Goal: Task Accomplishment & Management: Manage account settings

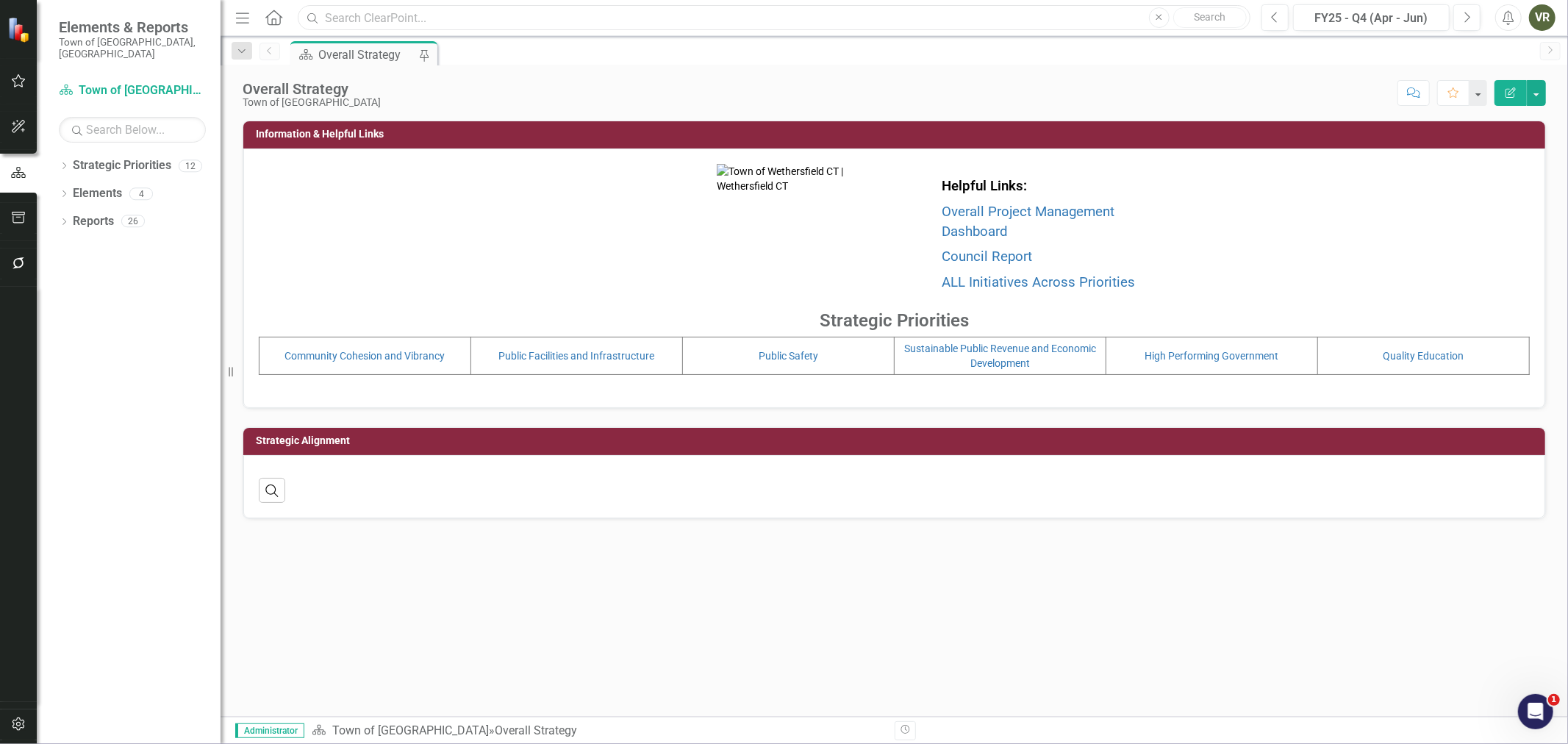
click at [443, 9] on input "text" at bounding box center [774, 17] width 952 height 26
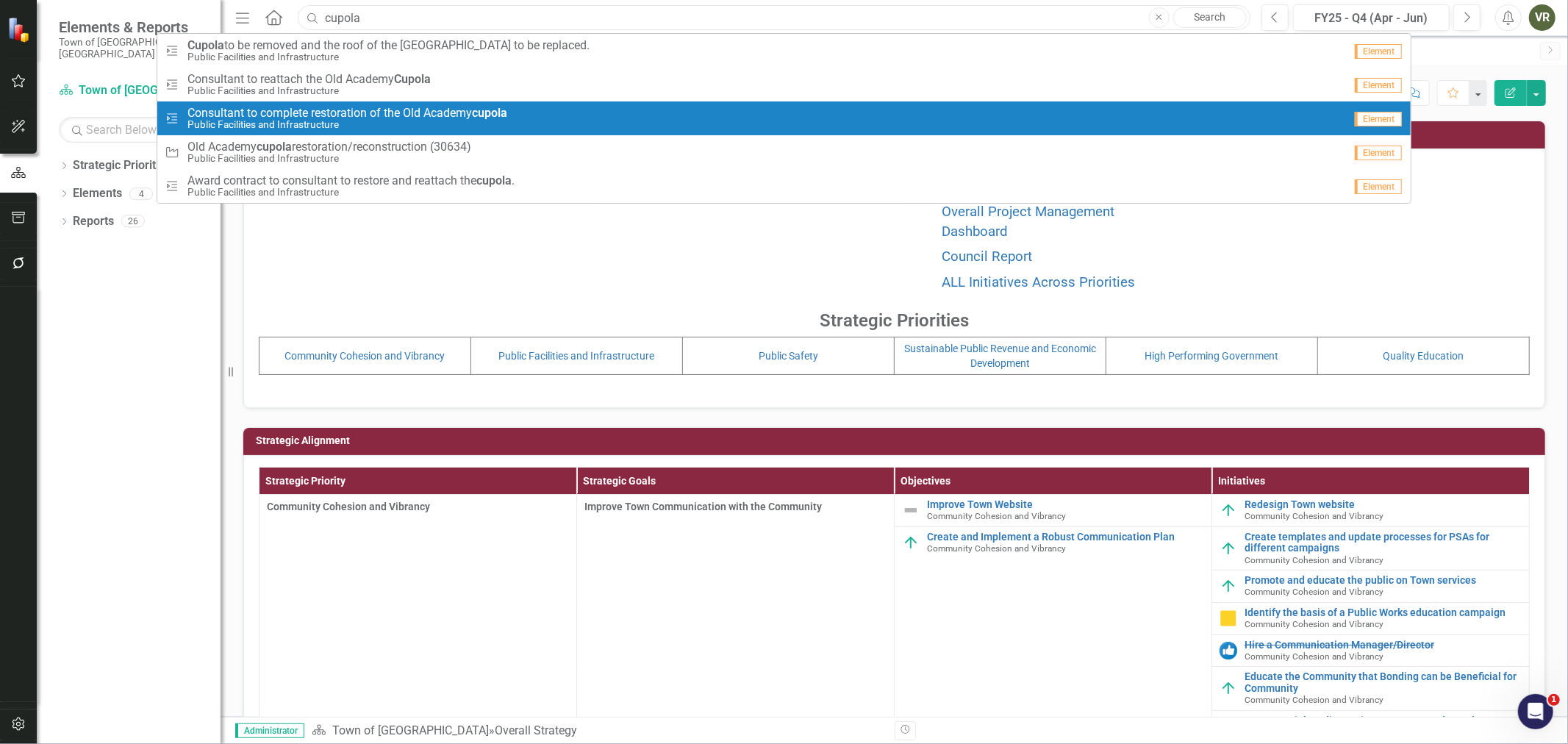
type input "cupola"
click at [403, 113] on span "Consultant to complete restoration of the Old Academy cupola" at bounding box center [348, 113] width 319 height 13
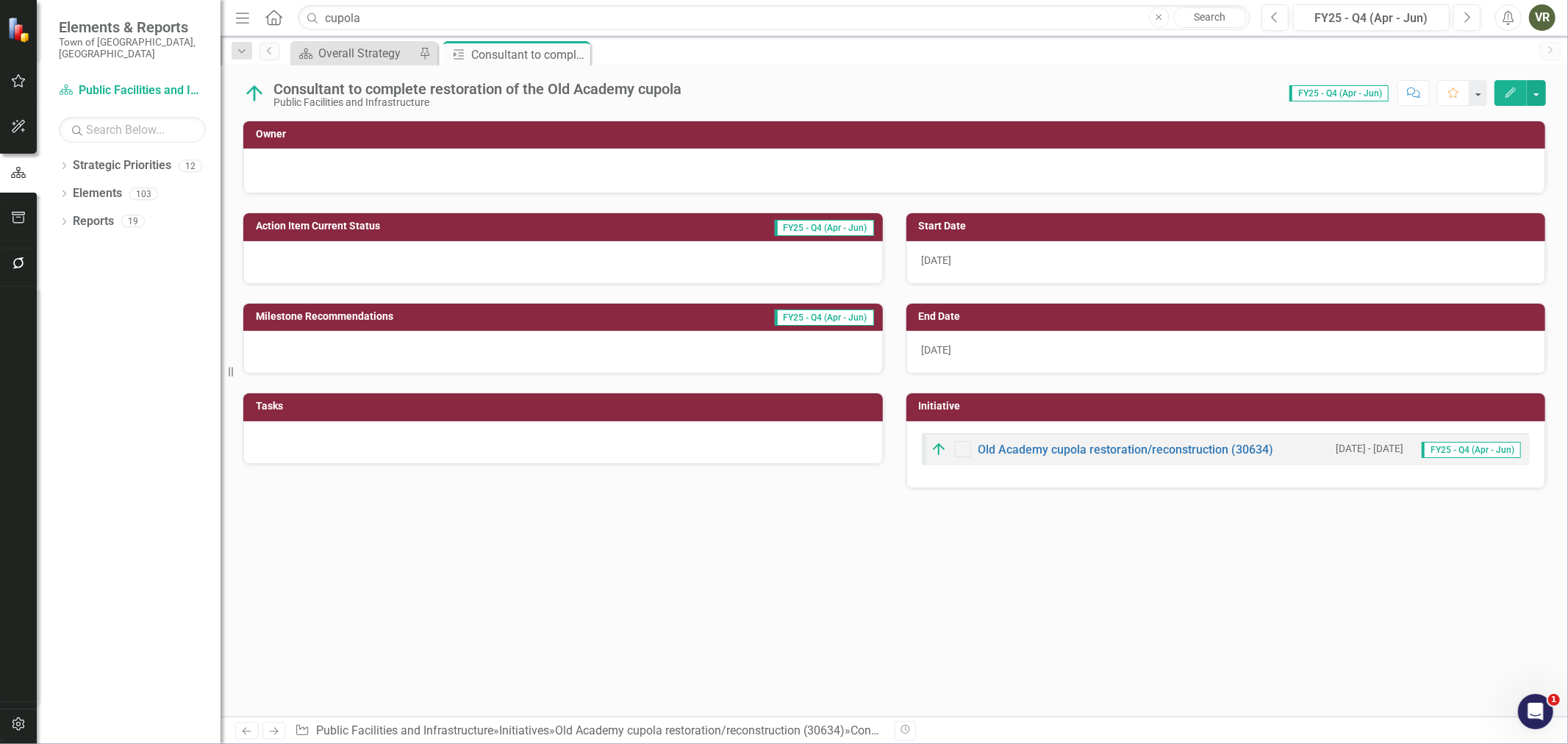
click at [961, 356] on div "[DATE]" at bounding box center [1225, 353] width 640 height 43
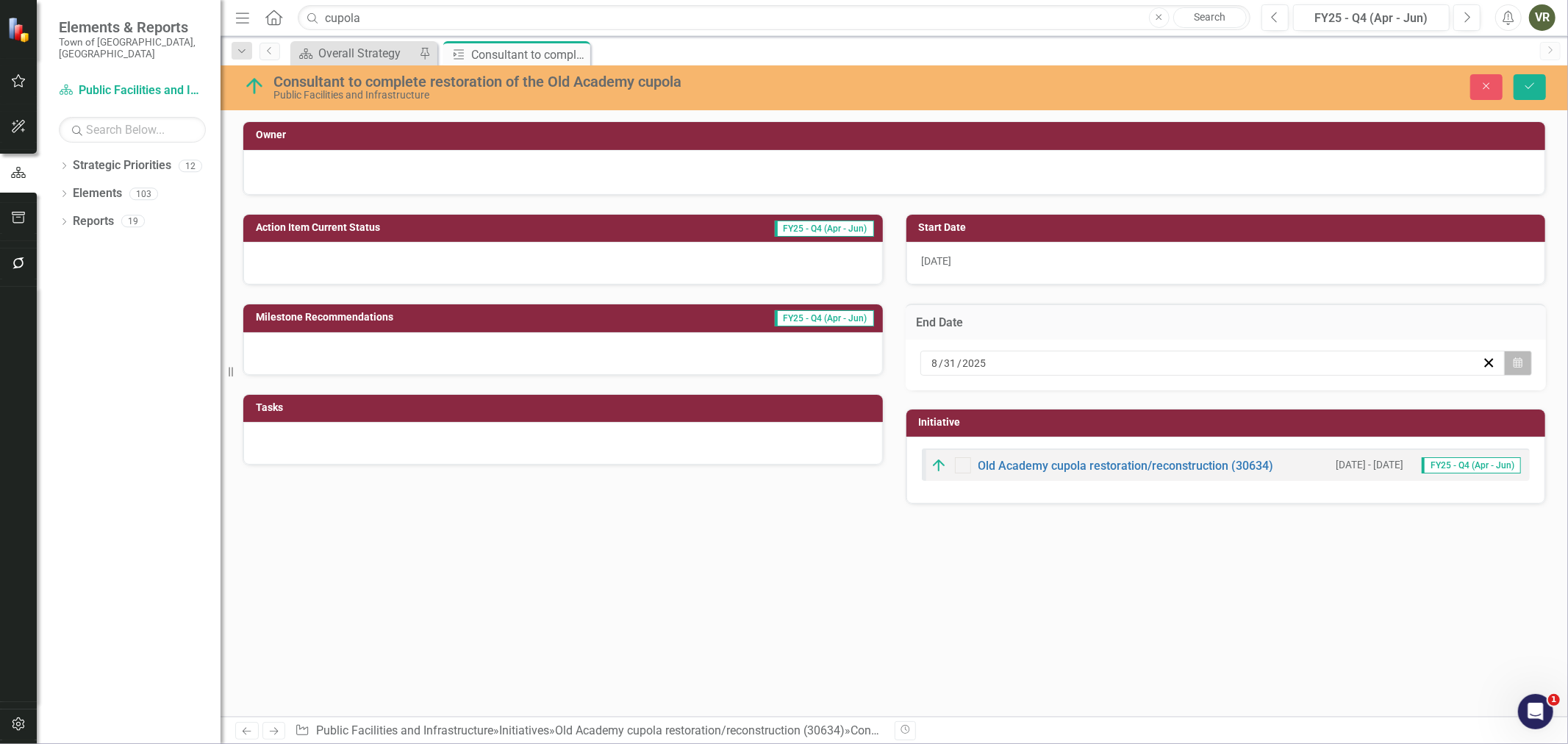
click at [1522, 366] on icon "button" at bounding box center [1518, 362] width 9 height 10
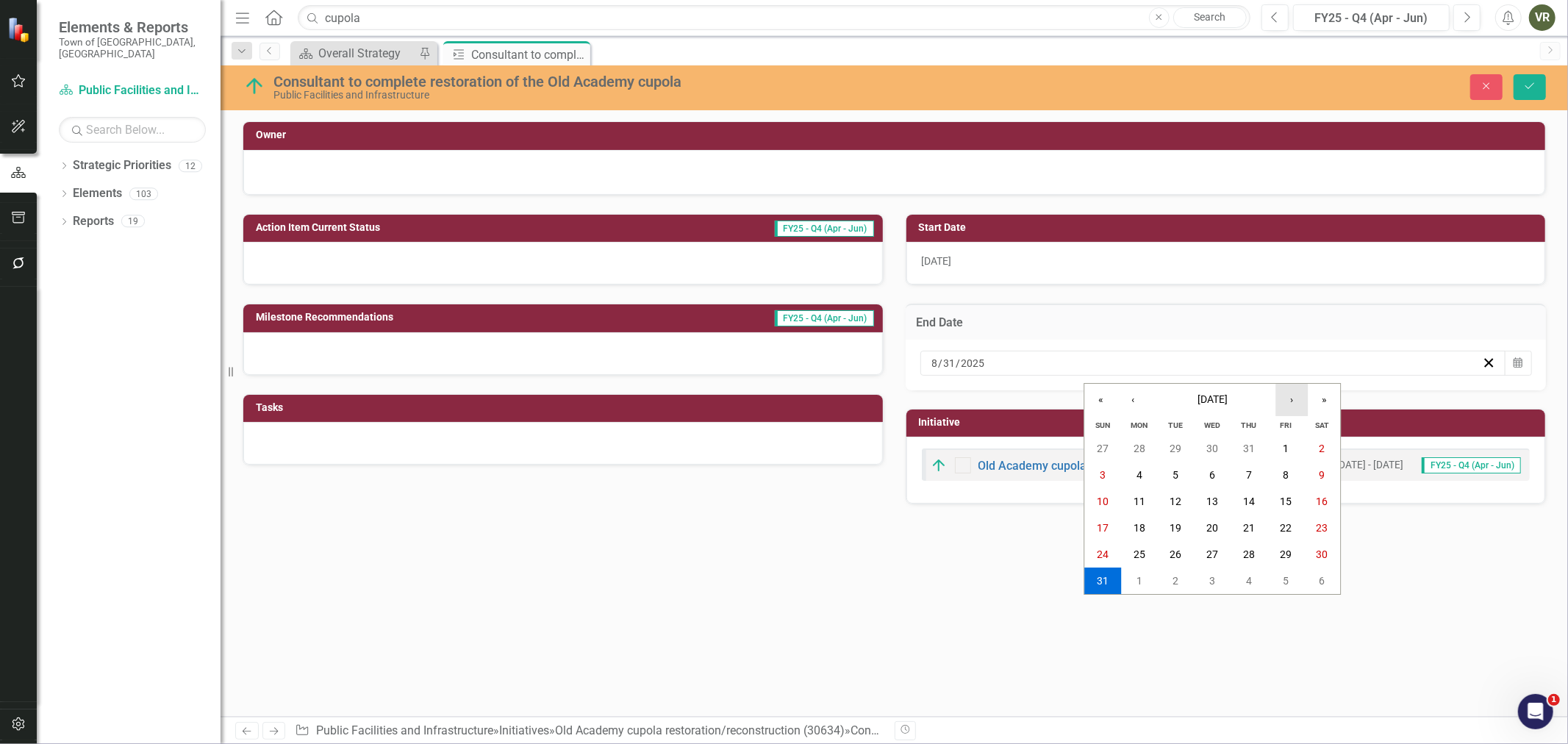
click at [1296, 400] on button "›" at bounding box center [1292, 400] width 32 height 32
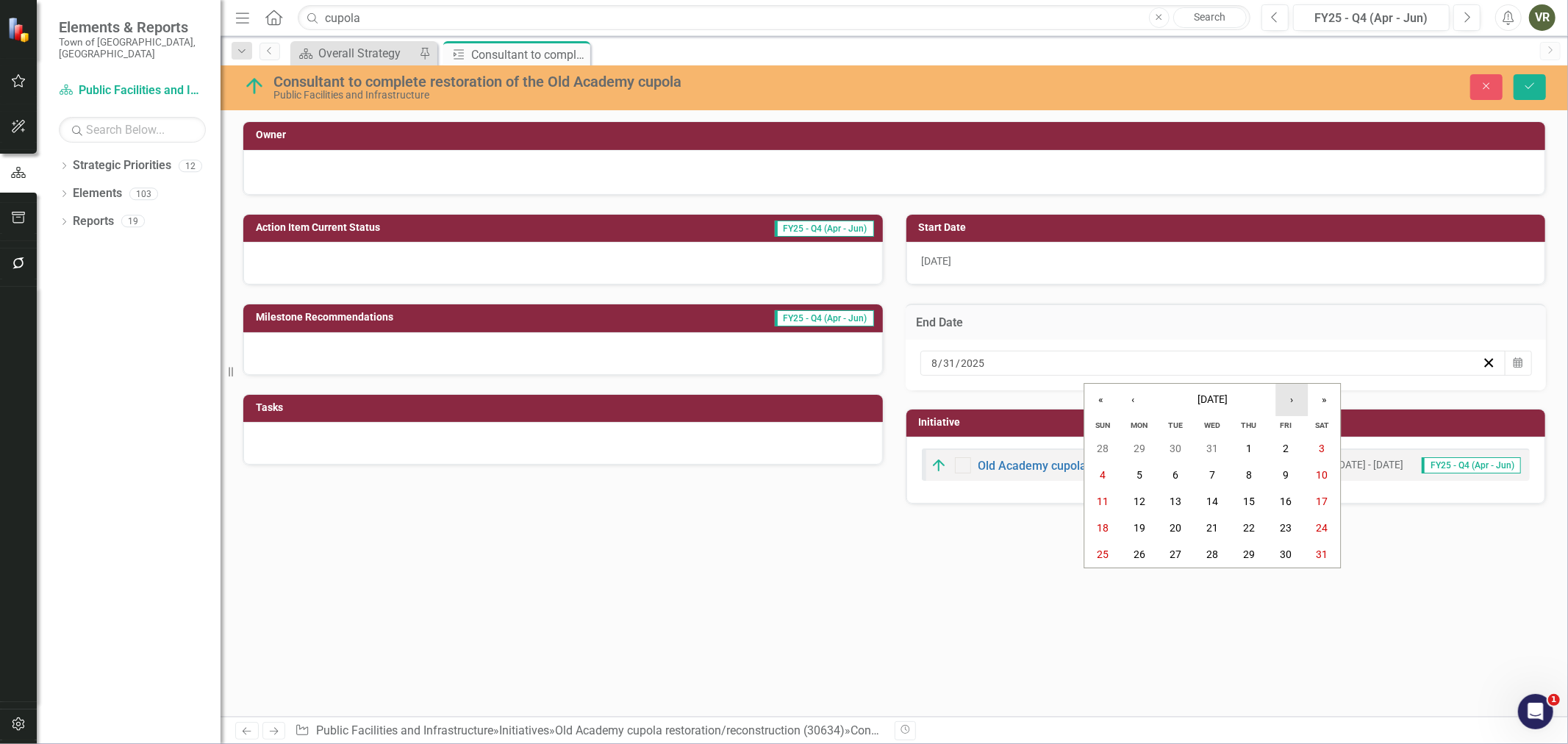
click at [1296, 400] on button "›" at bounding box center [1292, 400] width 32 height 32
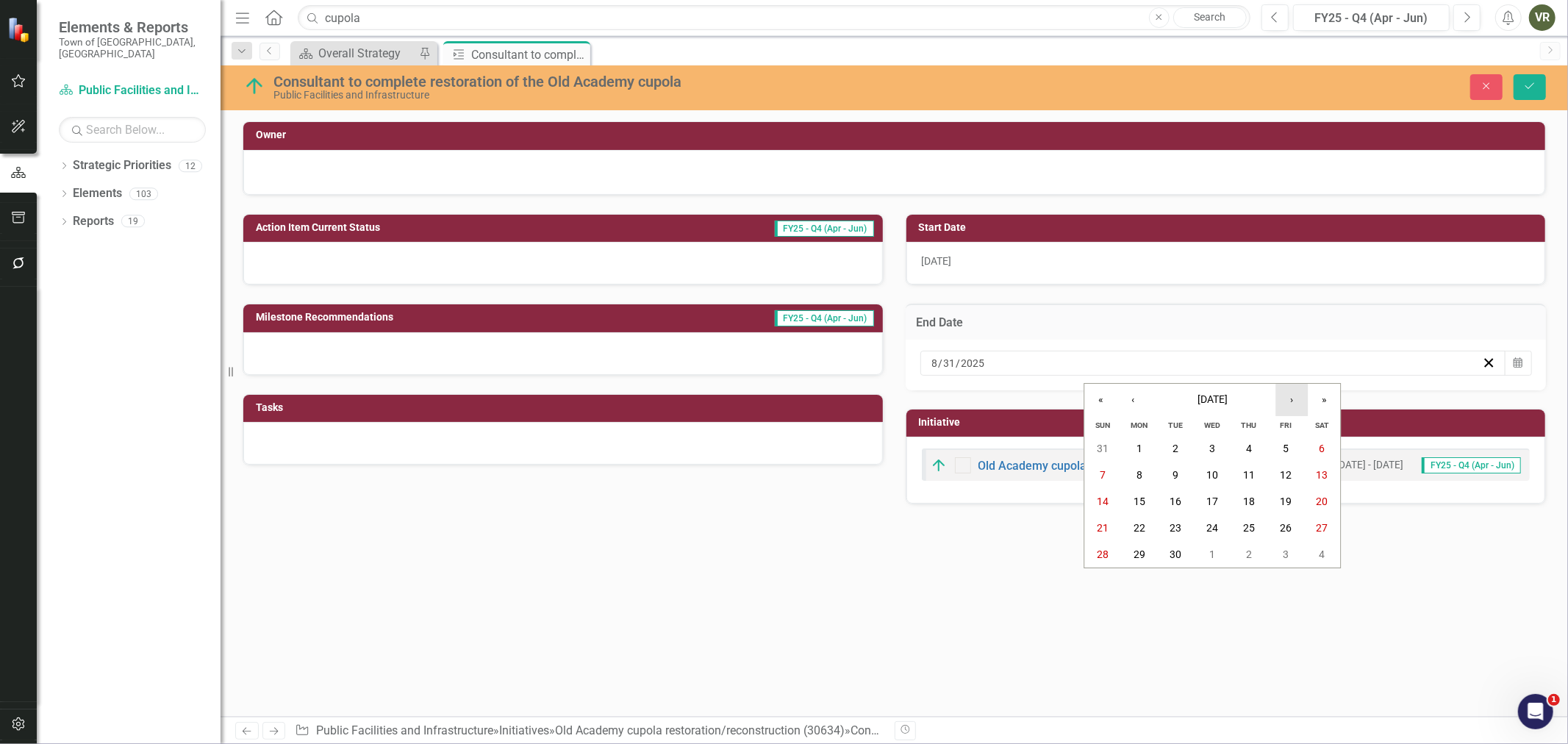
click at [1296, 400] on button "›" at bounding box center [1292, 400] width 32 height 32
click at [1290, 554] on abbr "31" at bounding box center [1286, 554] width 12 height 12
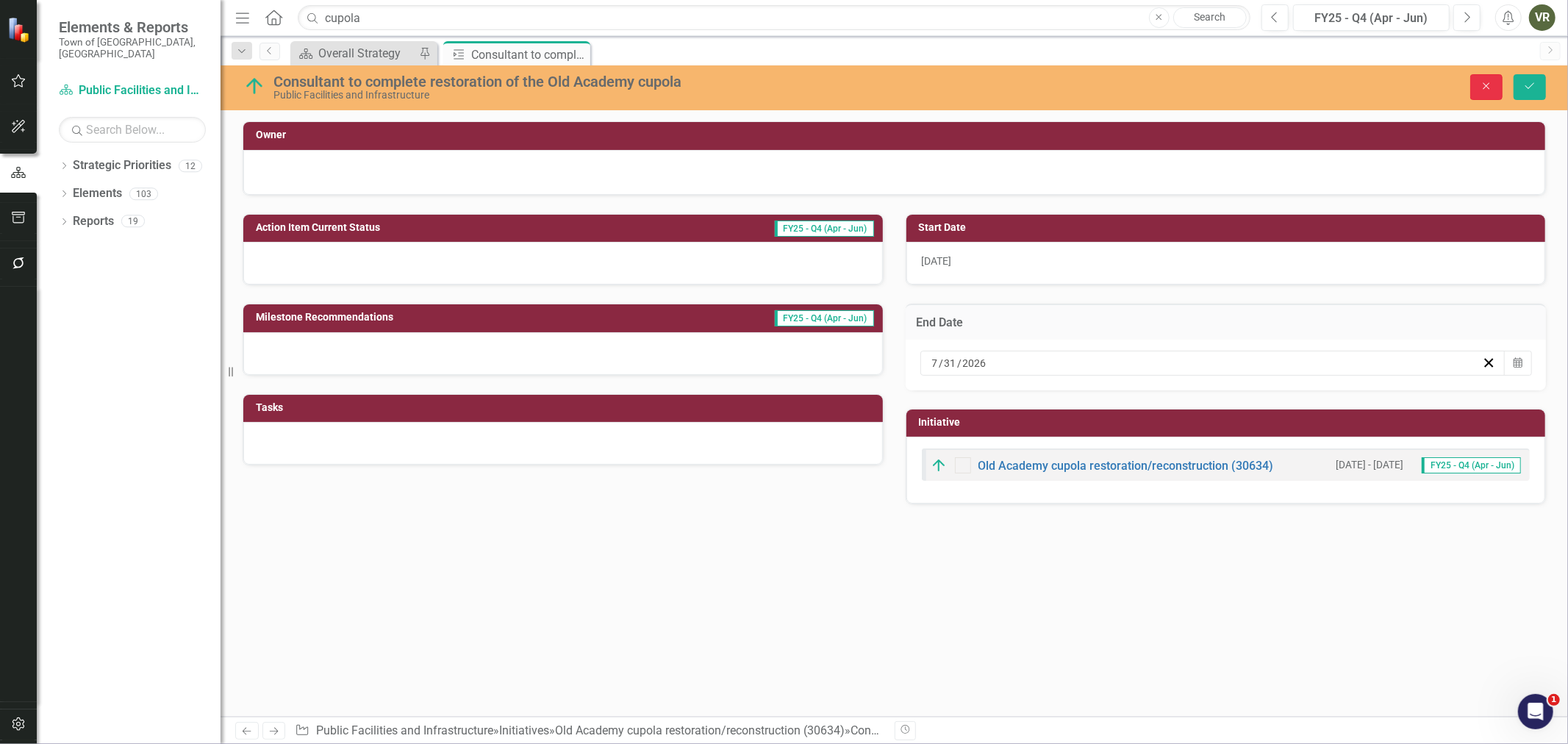
click at [1490, 84] on icon "Close" at bounding box center [1487, 86] width 13 height 10
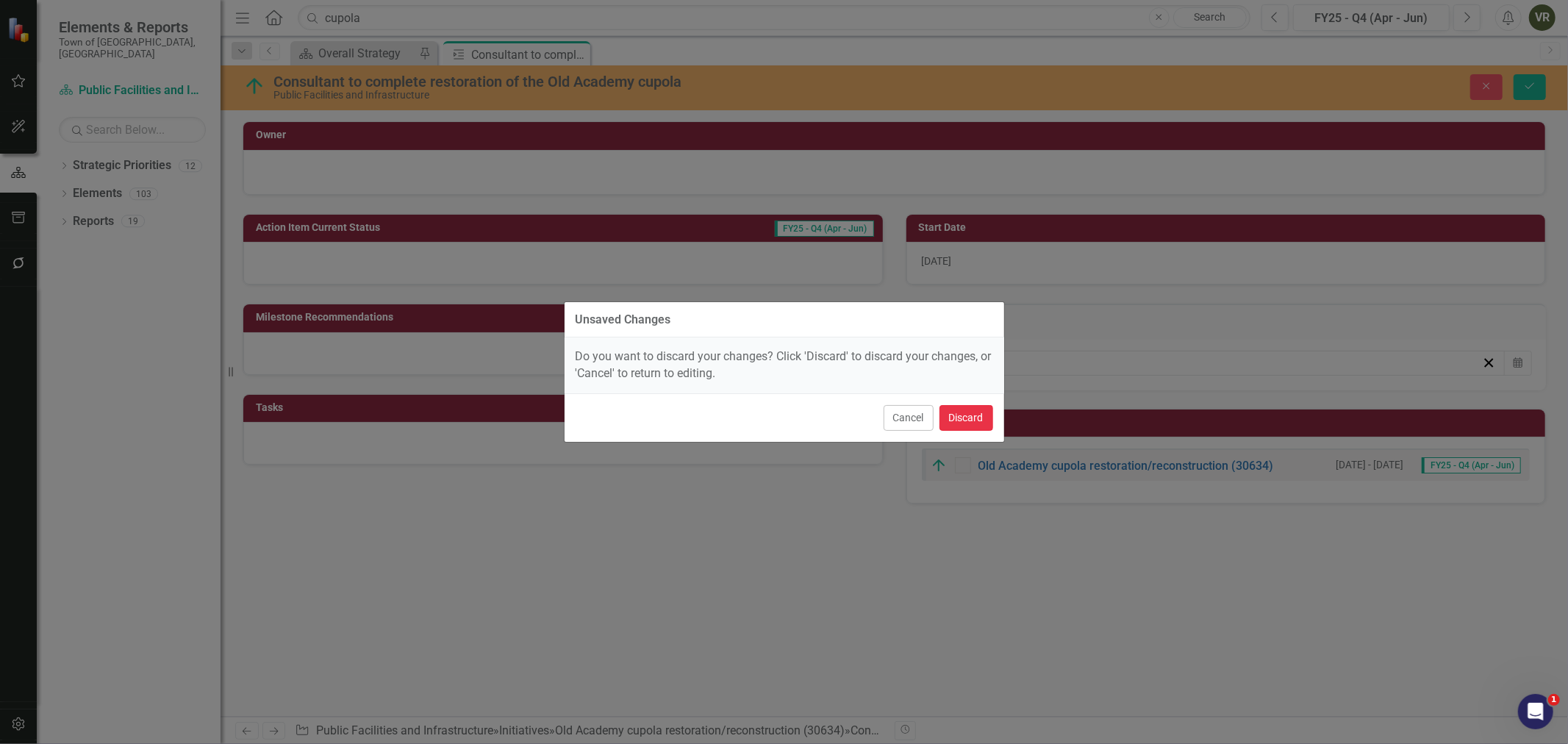
click at [971, 417] on button "Discard" at bounding box center [966, 418] width 54 height 26
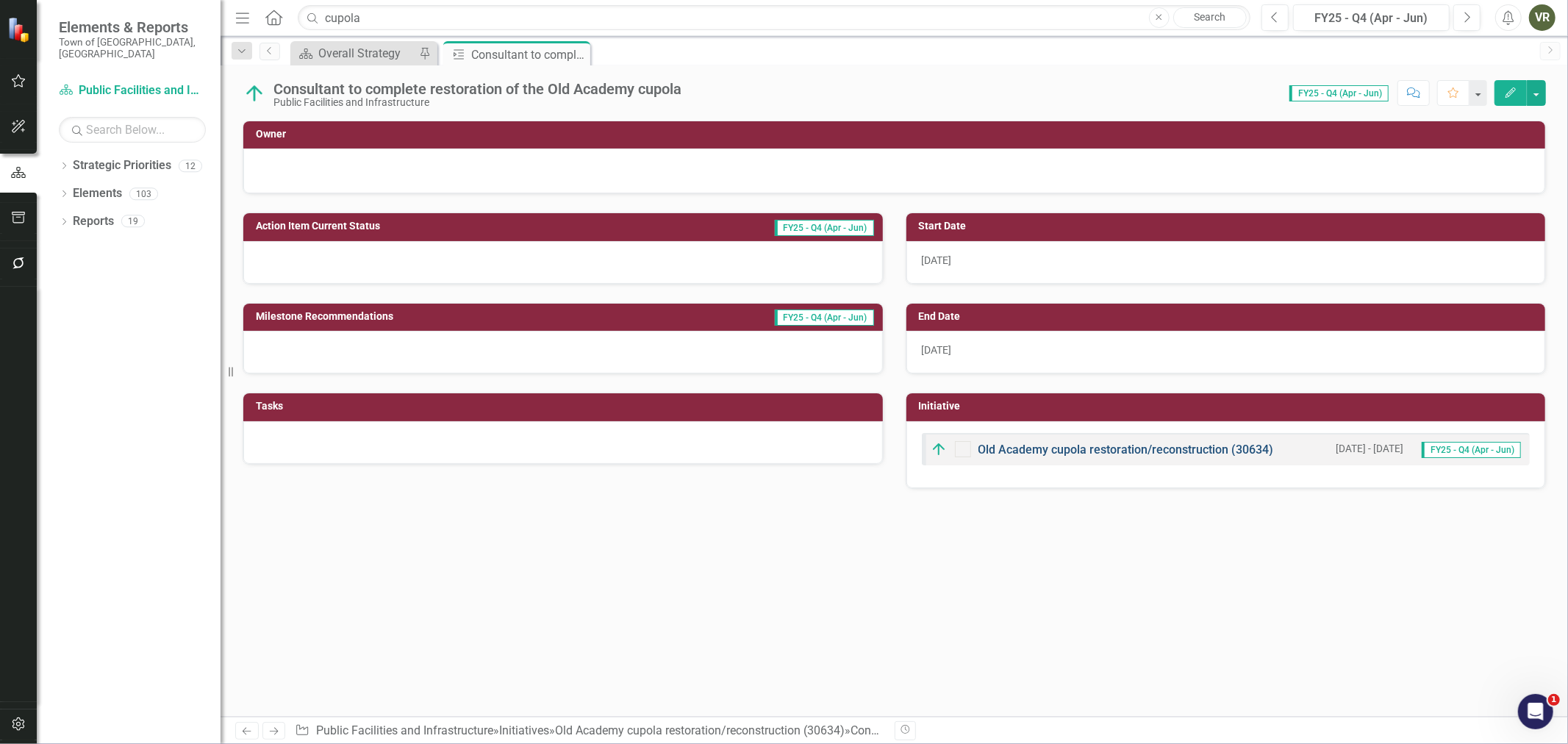
click at [1044, 454] on link "Old Academy cupola restoration/reconstruction (30634)" at bounding box center [1126, 449] width 295 height 14
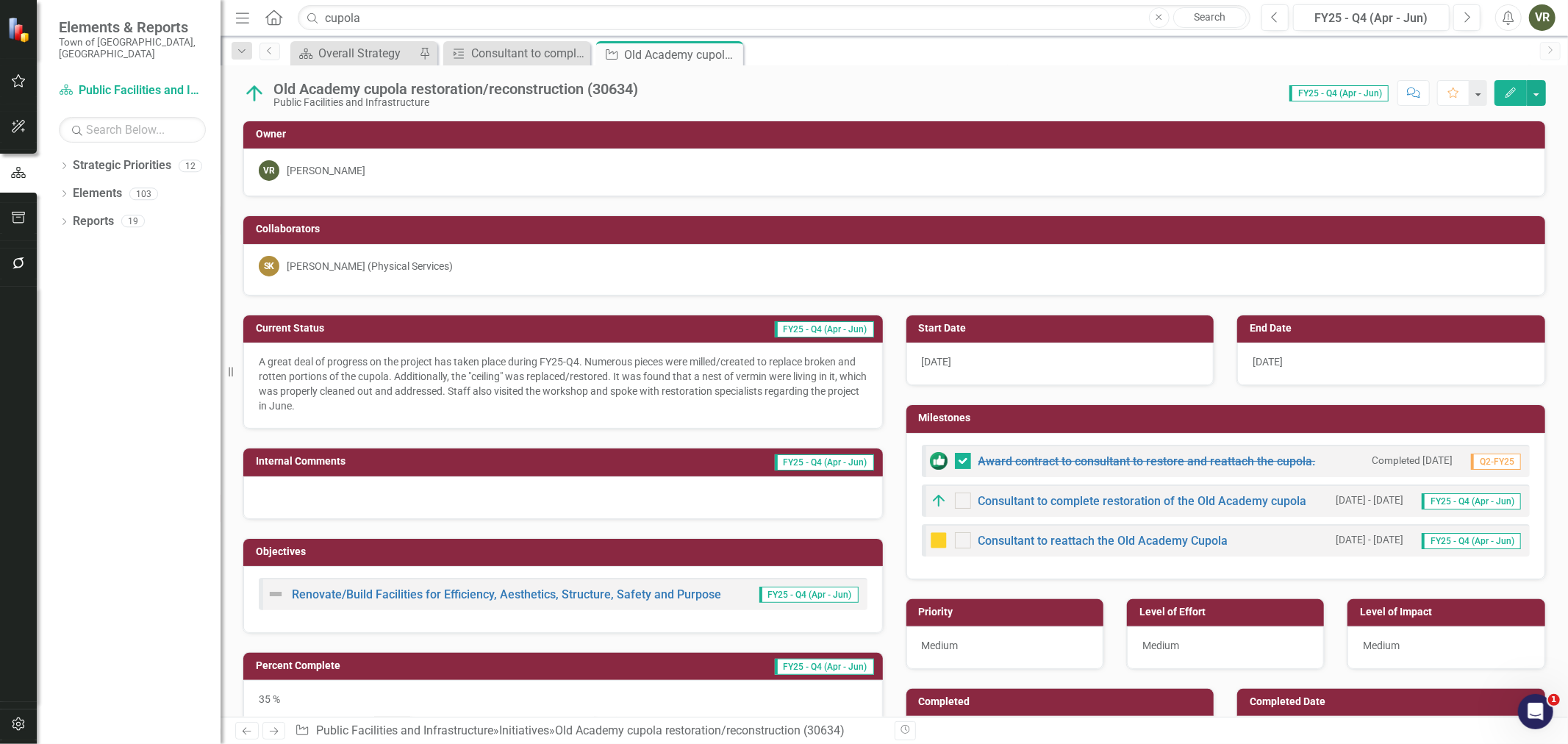
click at [1316, 340] on td "End Date" at bounding box center [1393, 330] width 288 height 22
click at [1316, 366] on div "[DATE]" at bounding box center [1391, 364] width 308 height 43
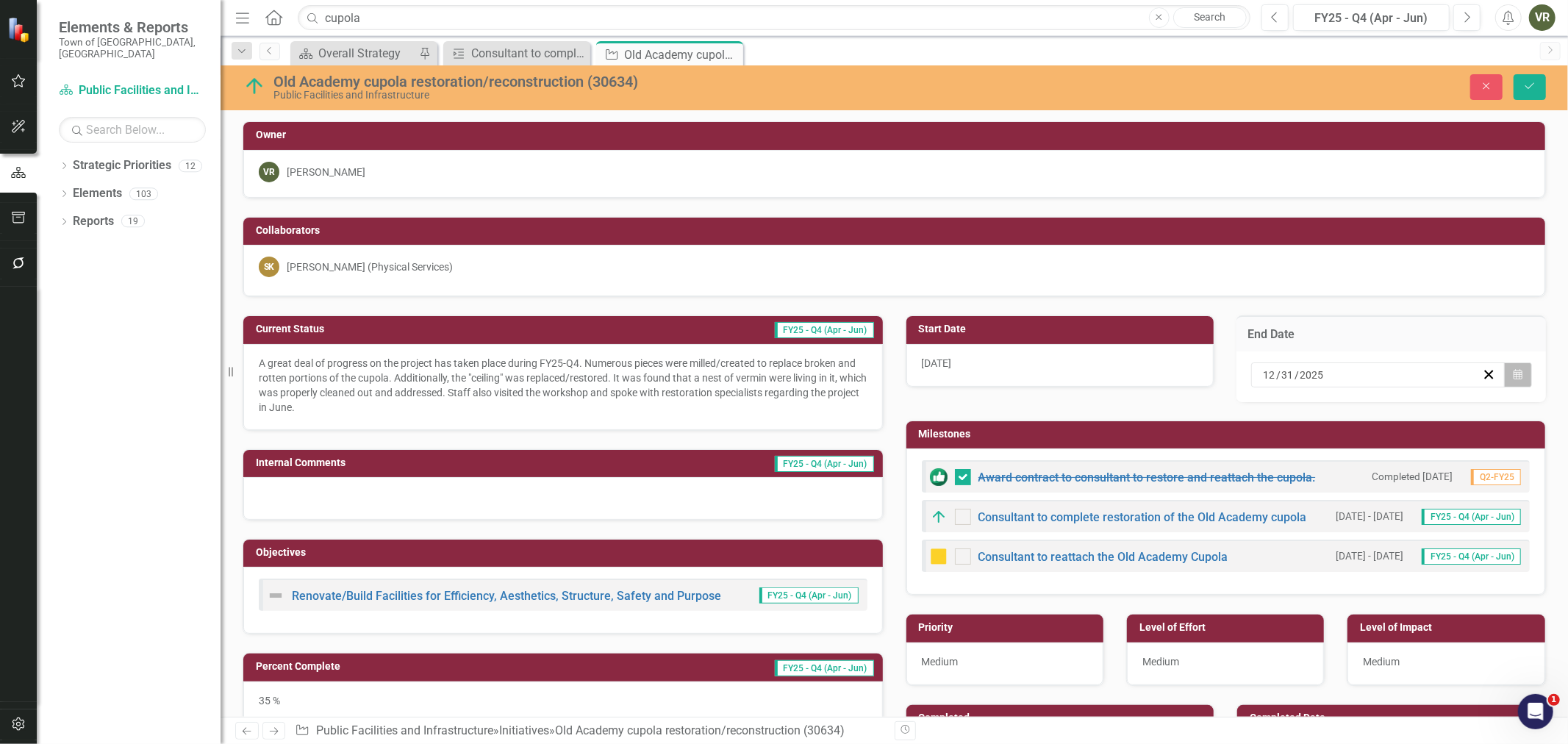
click at [1518, 376] on button "Calendar" at bounding box center [1518, 375] width 28 height 25
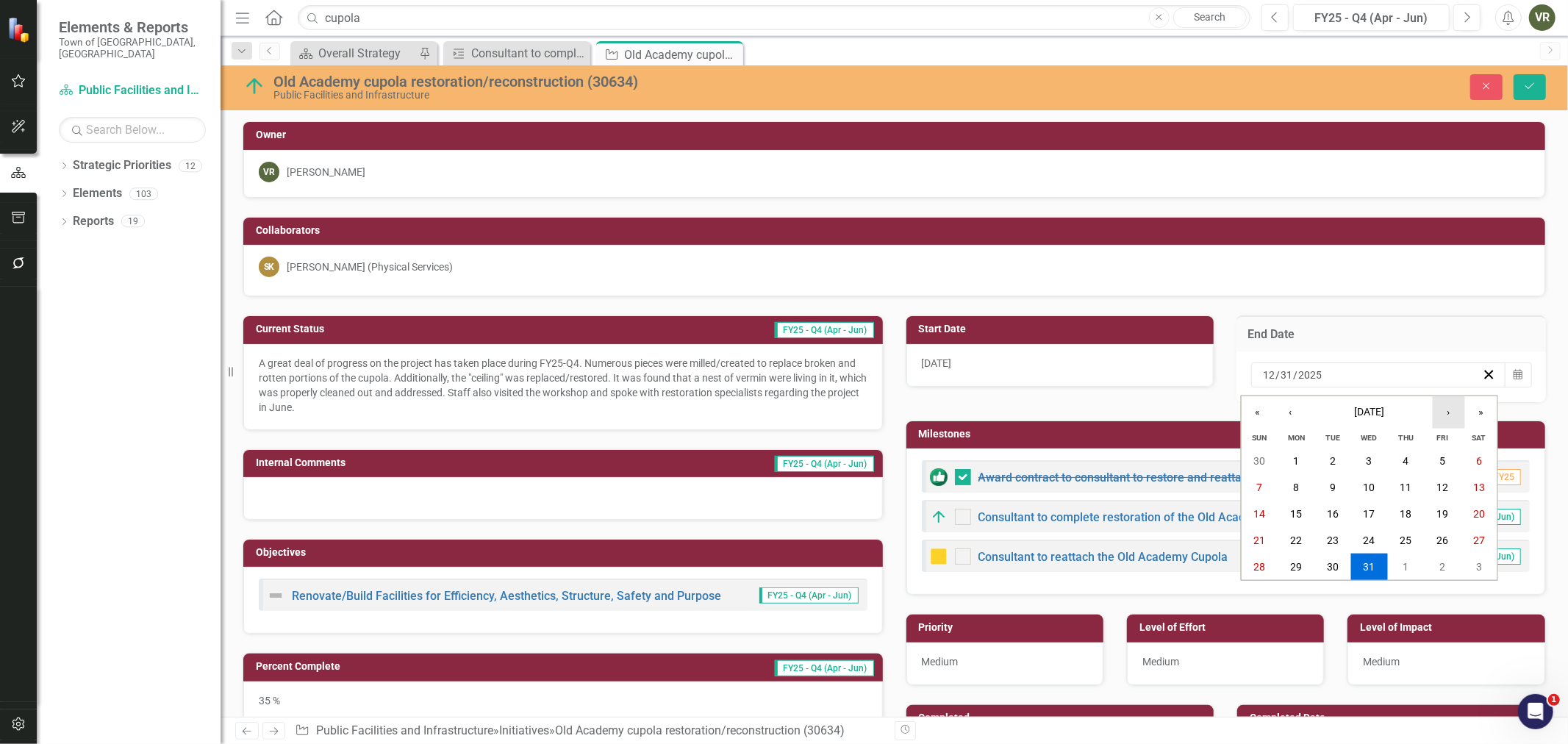
click at [1449, 418] on button "›" at bounding box center [1449, 412] width 32 height 32
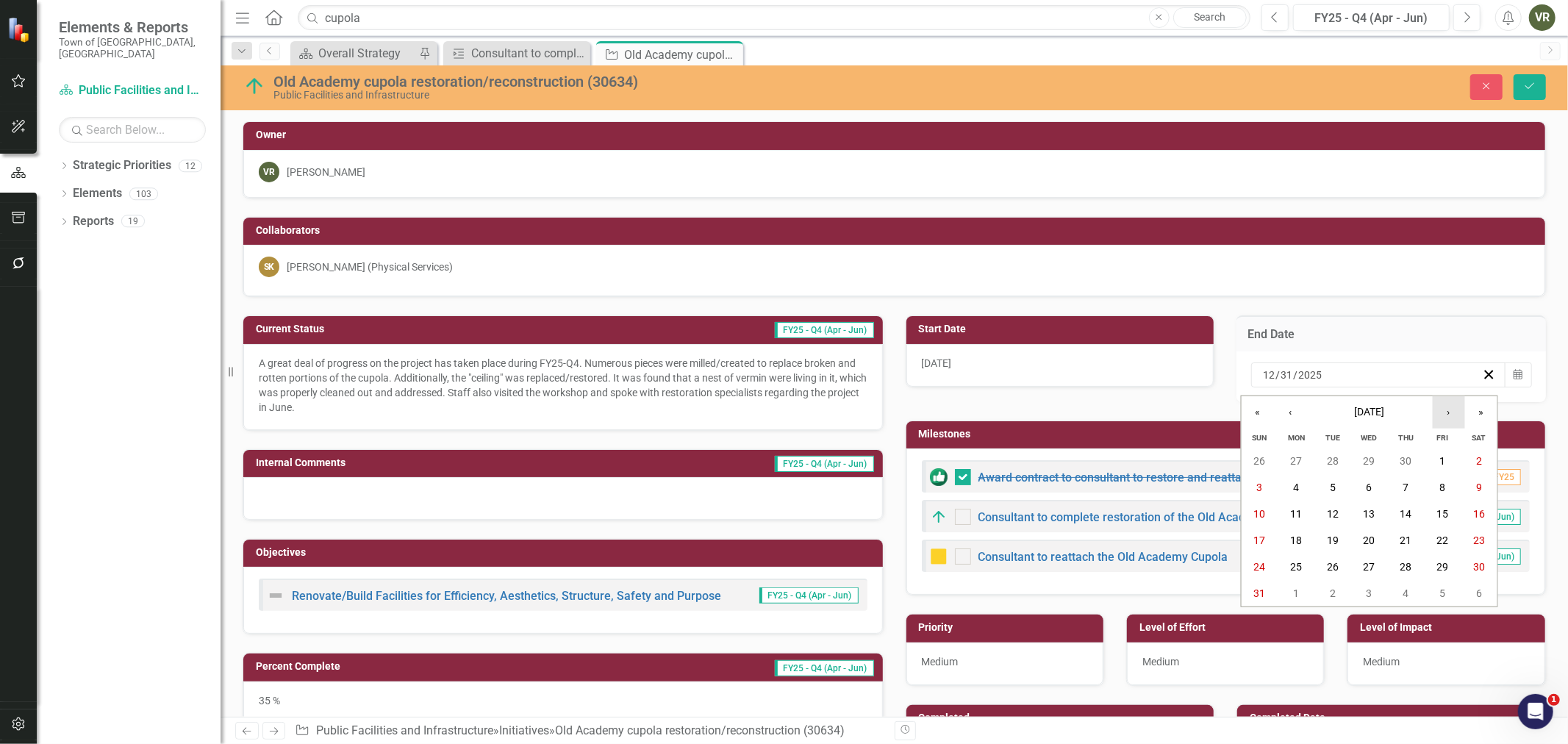
click at [1449, 418] on button "›" at bounding box center [1449, 412] width 32 height 32
click at [1327, 564] on abbr "30" at bounding box center [1333, 567] width 12 height 12
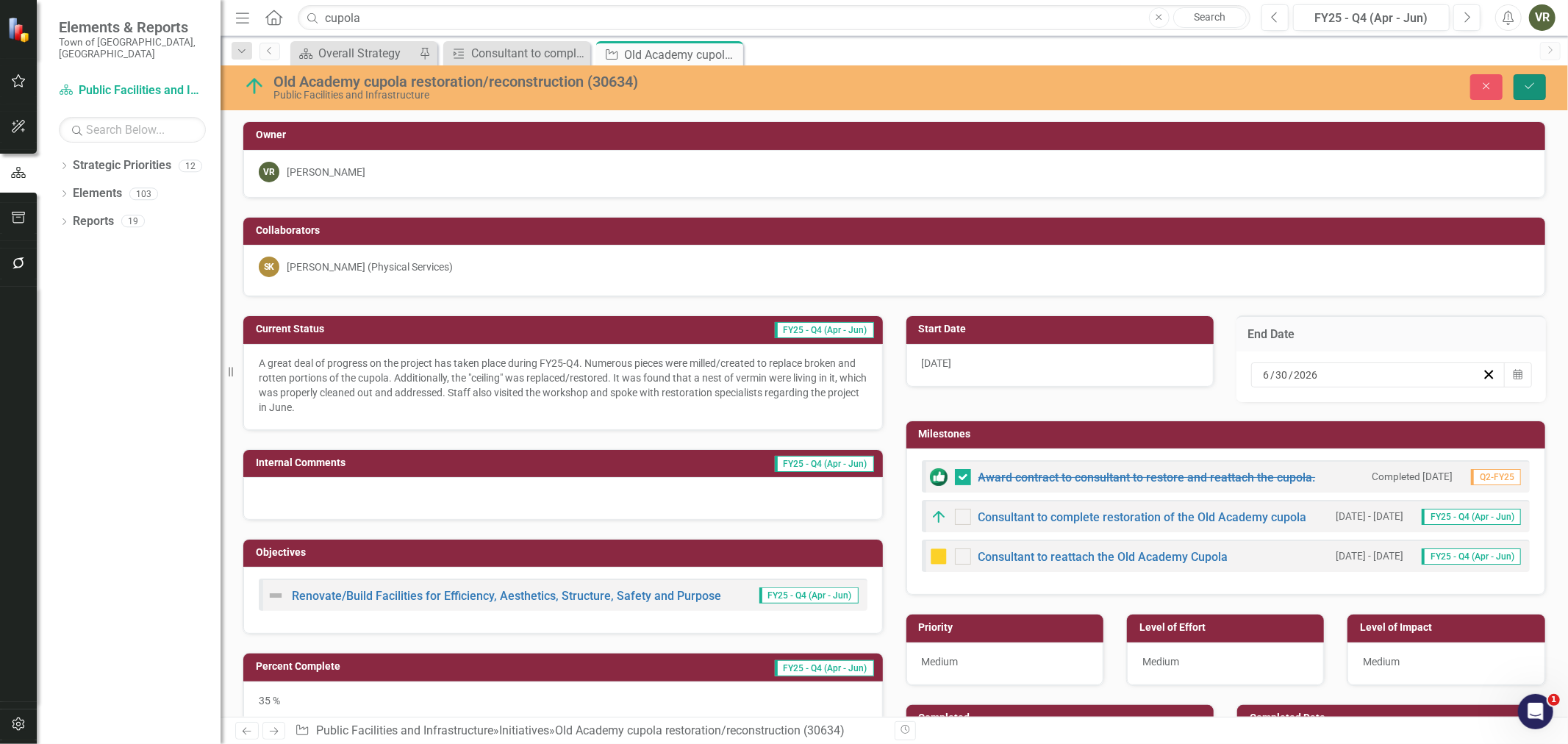
click at [1530, 85] on icon "Save" at bounding box center [1530, 86] width 13 height 10
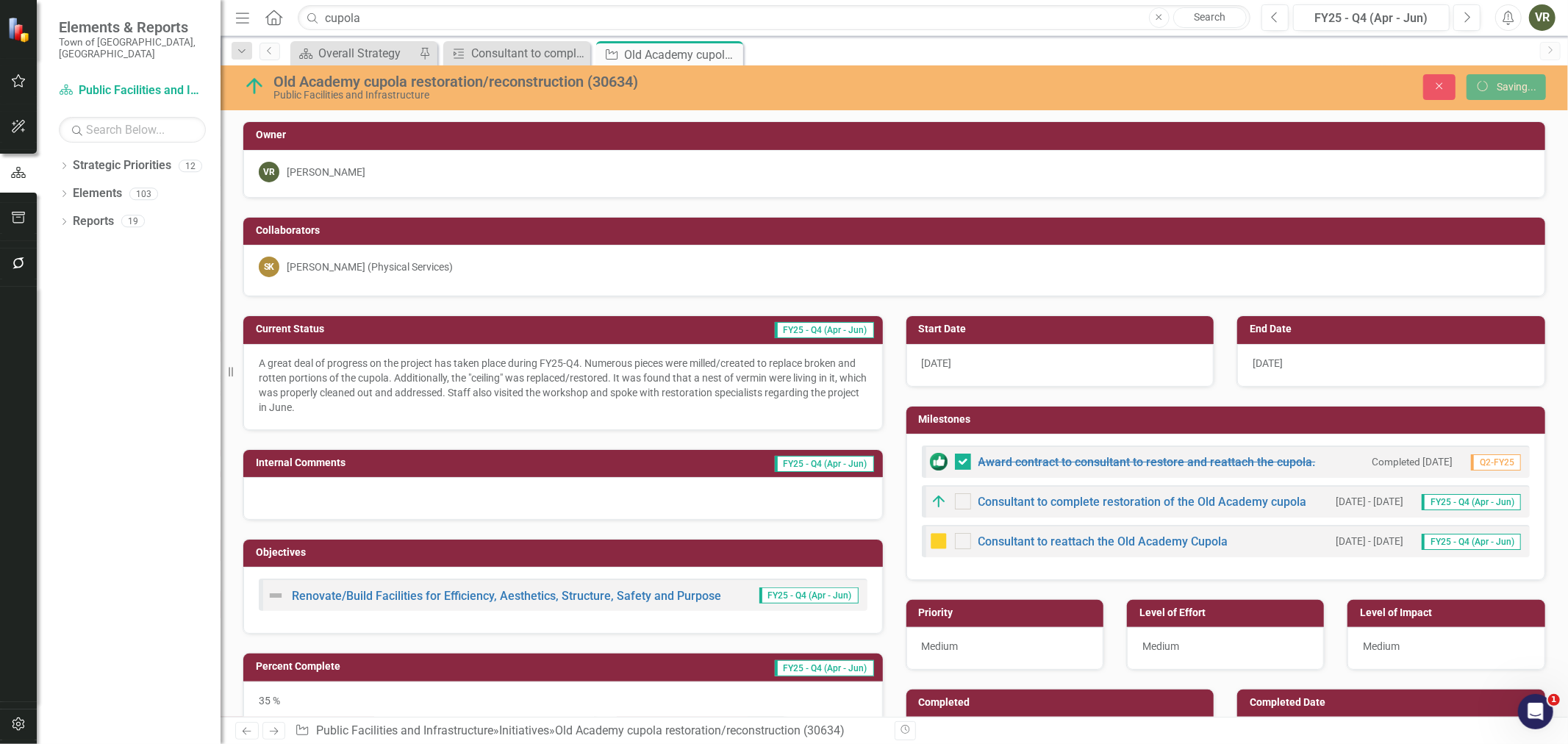
checkbox input "true"
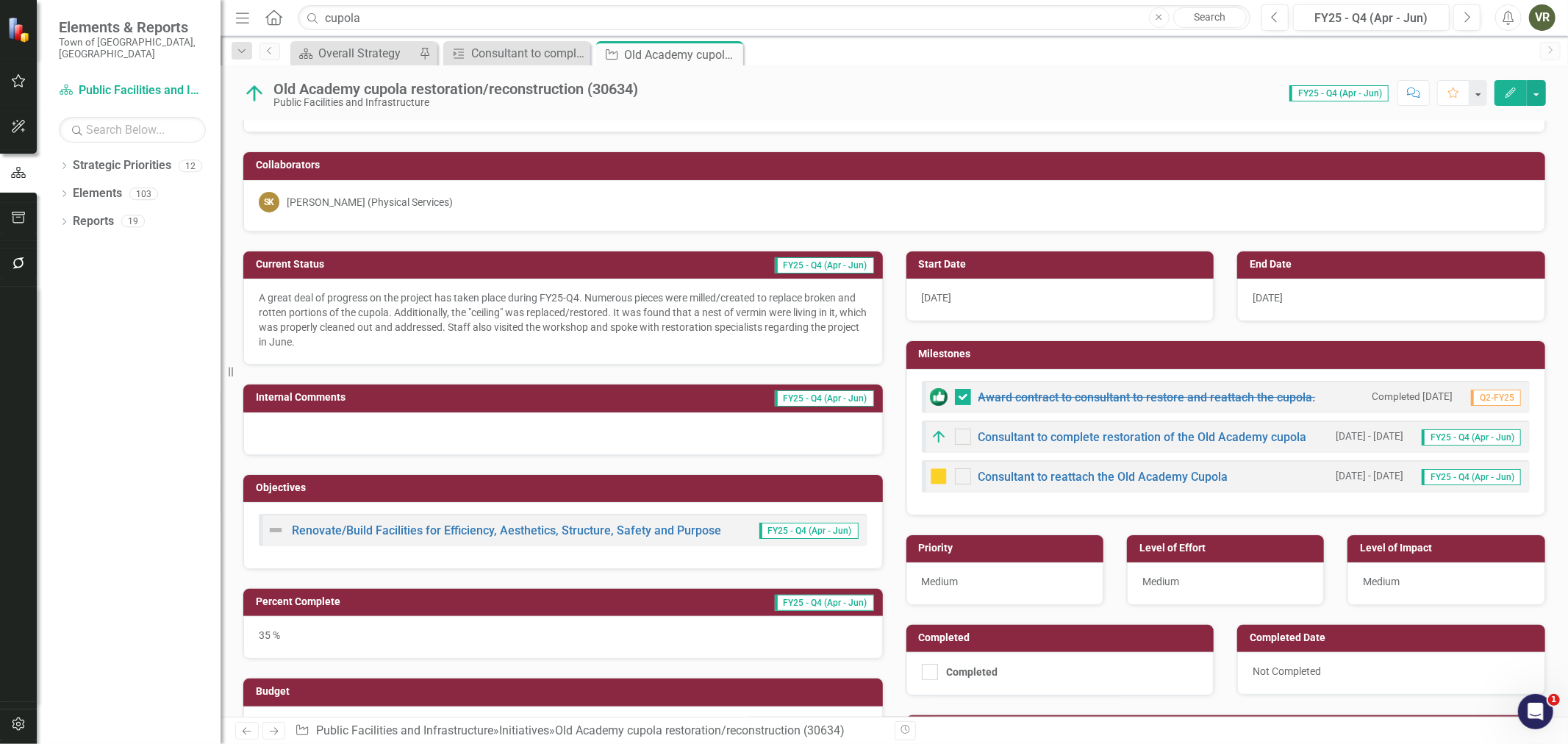
scroll to position [82, 0]
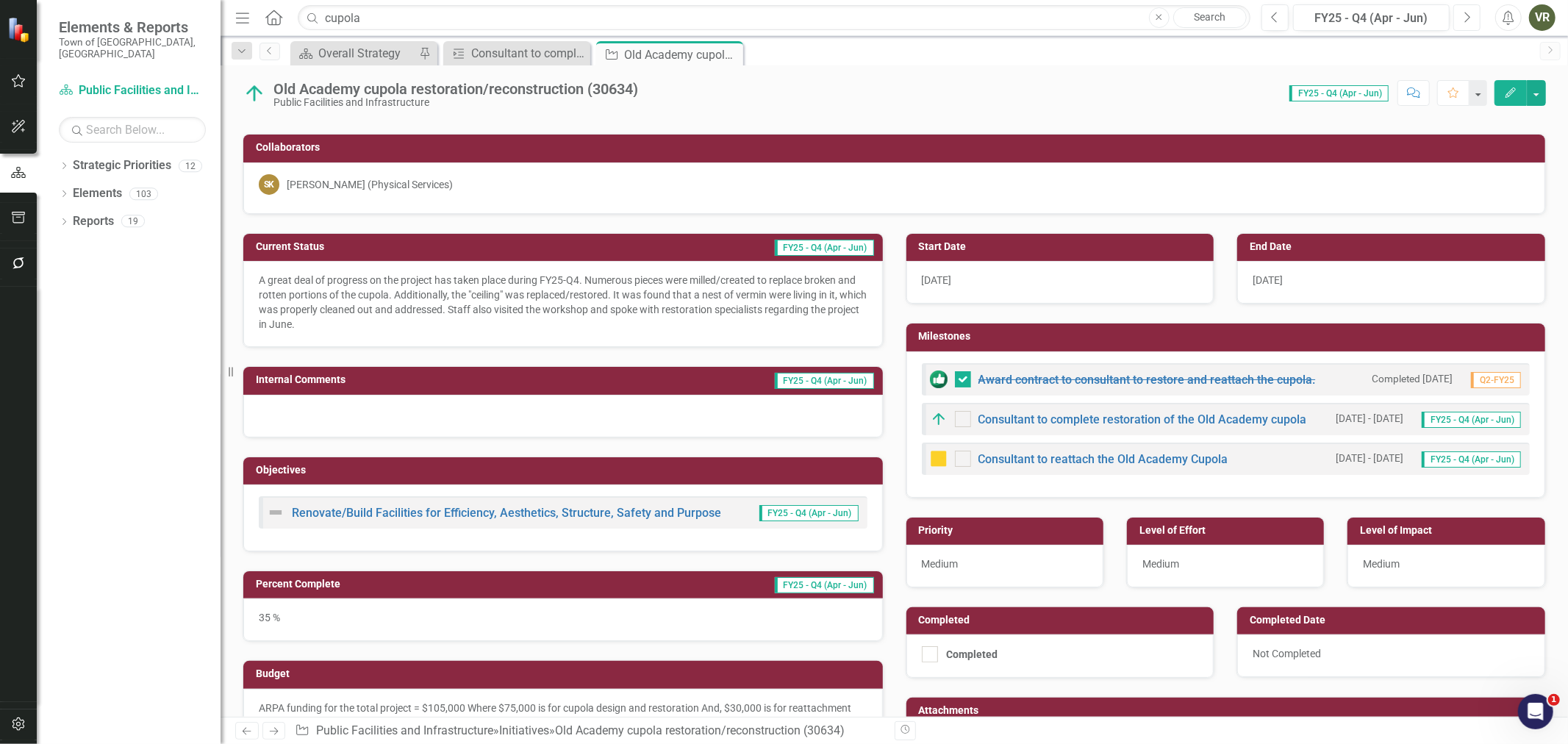
click at [1456, 11] on button "Next" at bounding box center [1467, 17] width 27 height 26
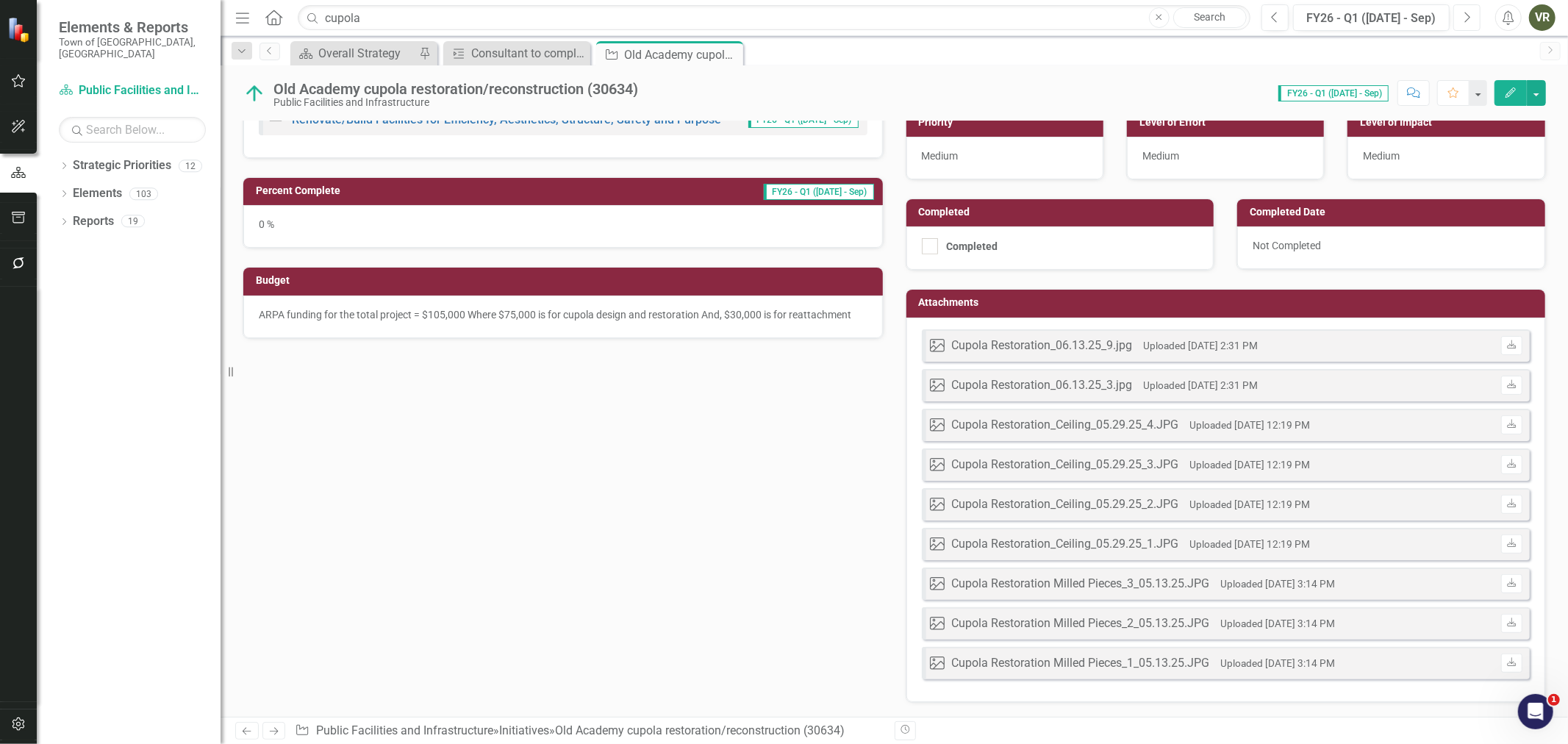
scroll to position [571, 0]
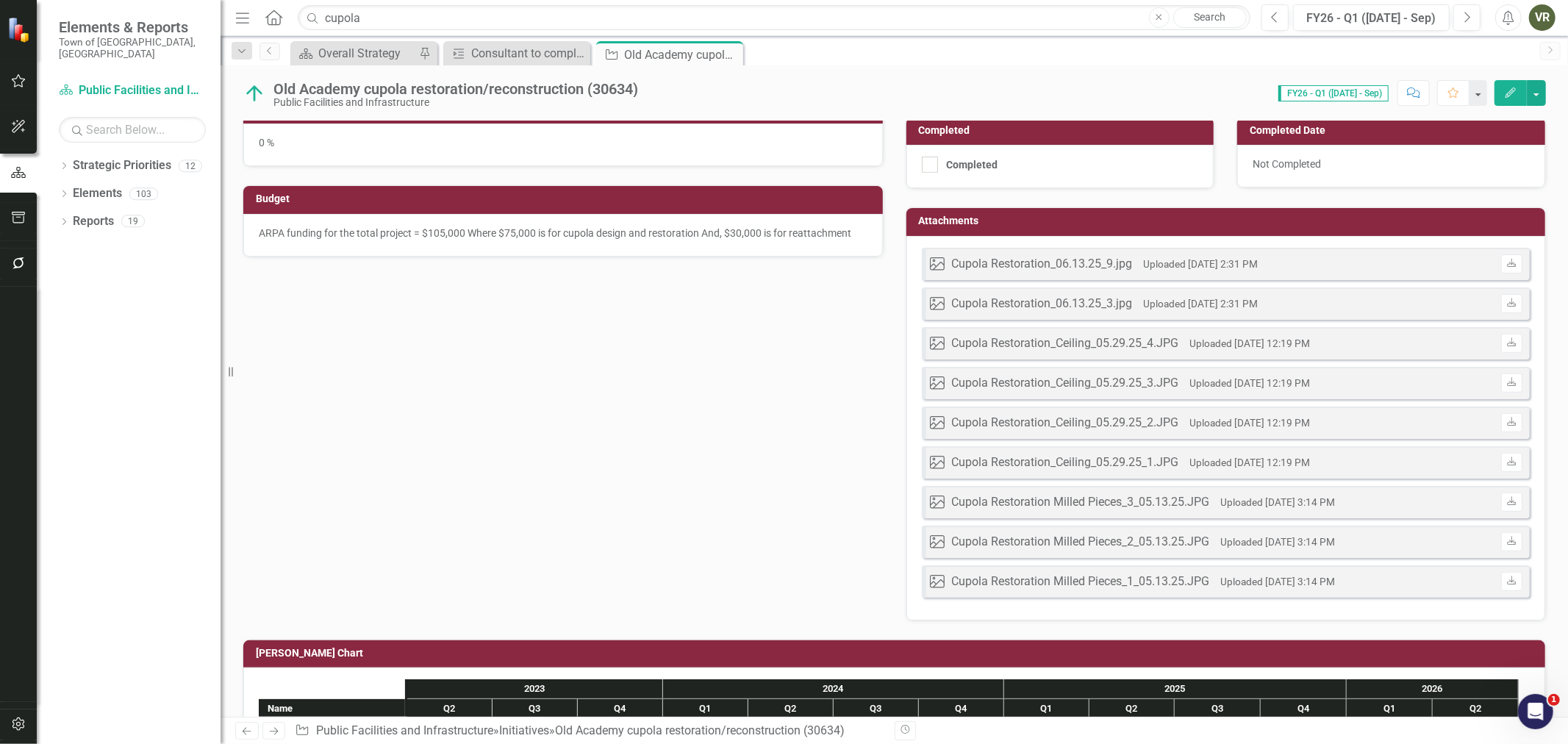
click at [1365, 246] on div "Image Cupola Restoration_06.13.25_9.jpg Uploaded [DATE] 2:31 PM Download Image …" at bounding box center [1225, 428] width 640 height 385
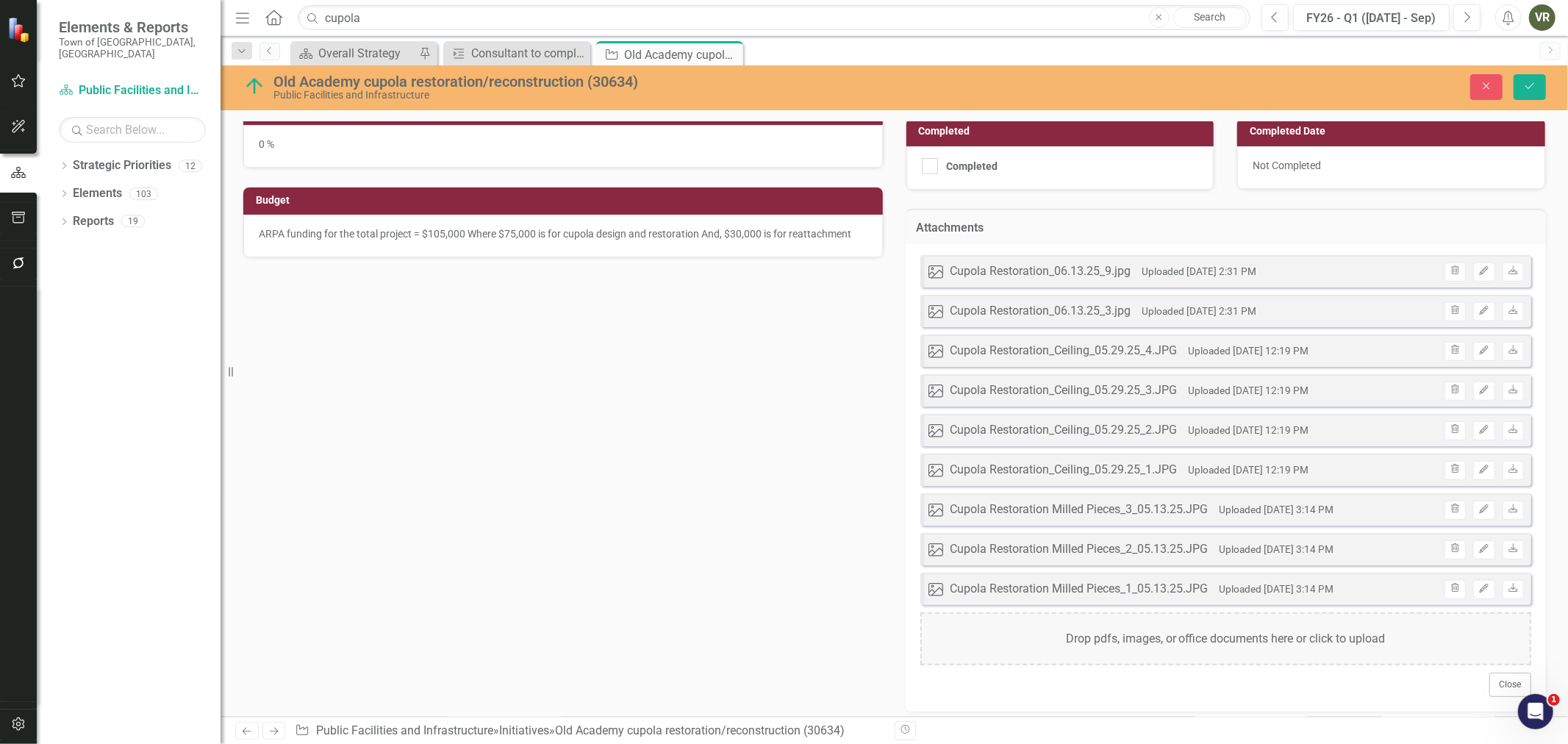
click at [1171, 234] on td "Attachments" at bounding box center [1226, 229] width 619 height 19
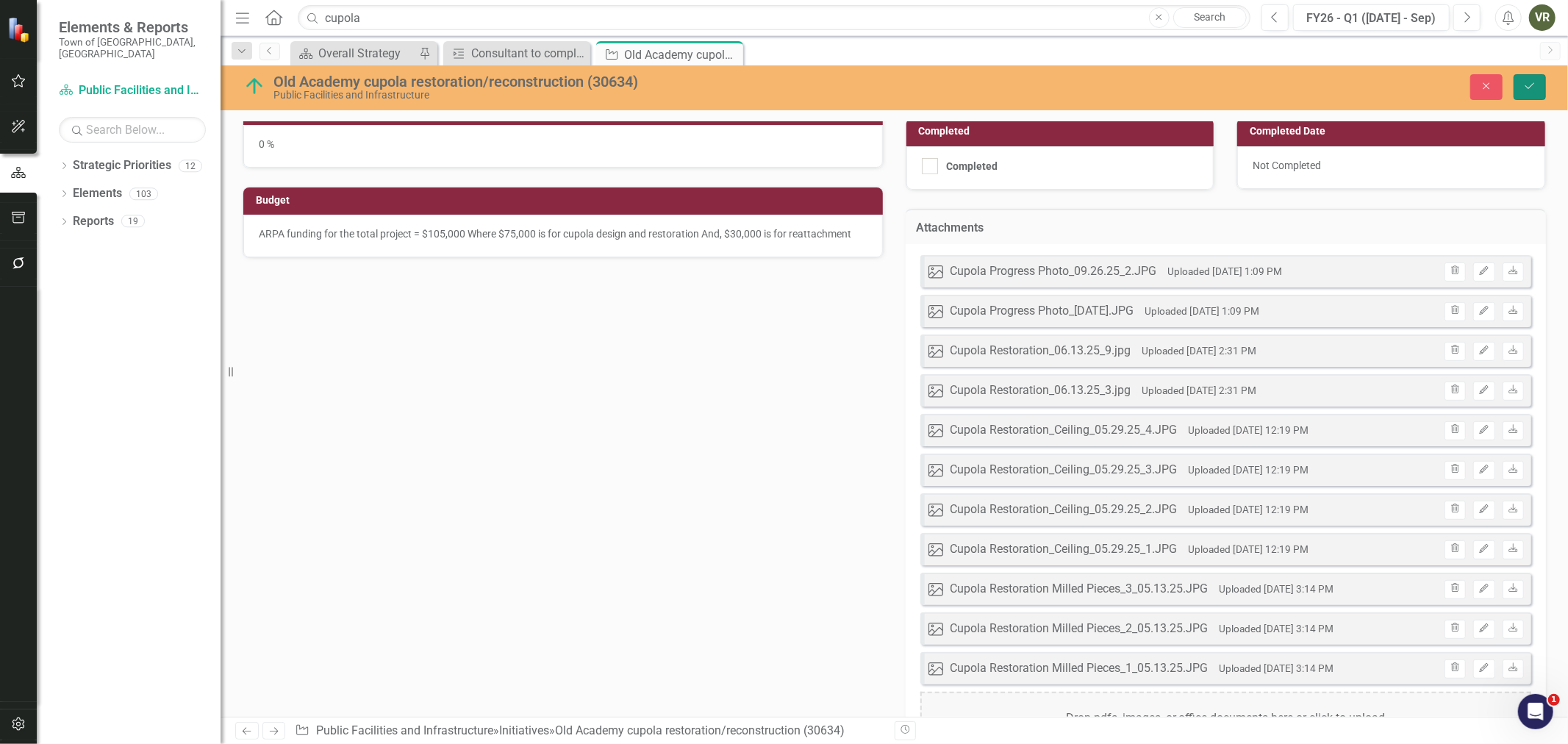
click at [1542, 83] on button "Save" at bounding box center [1529, 87] width 32 height 26
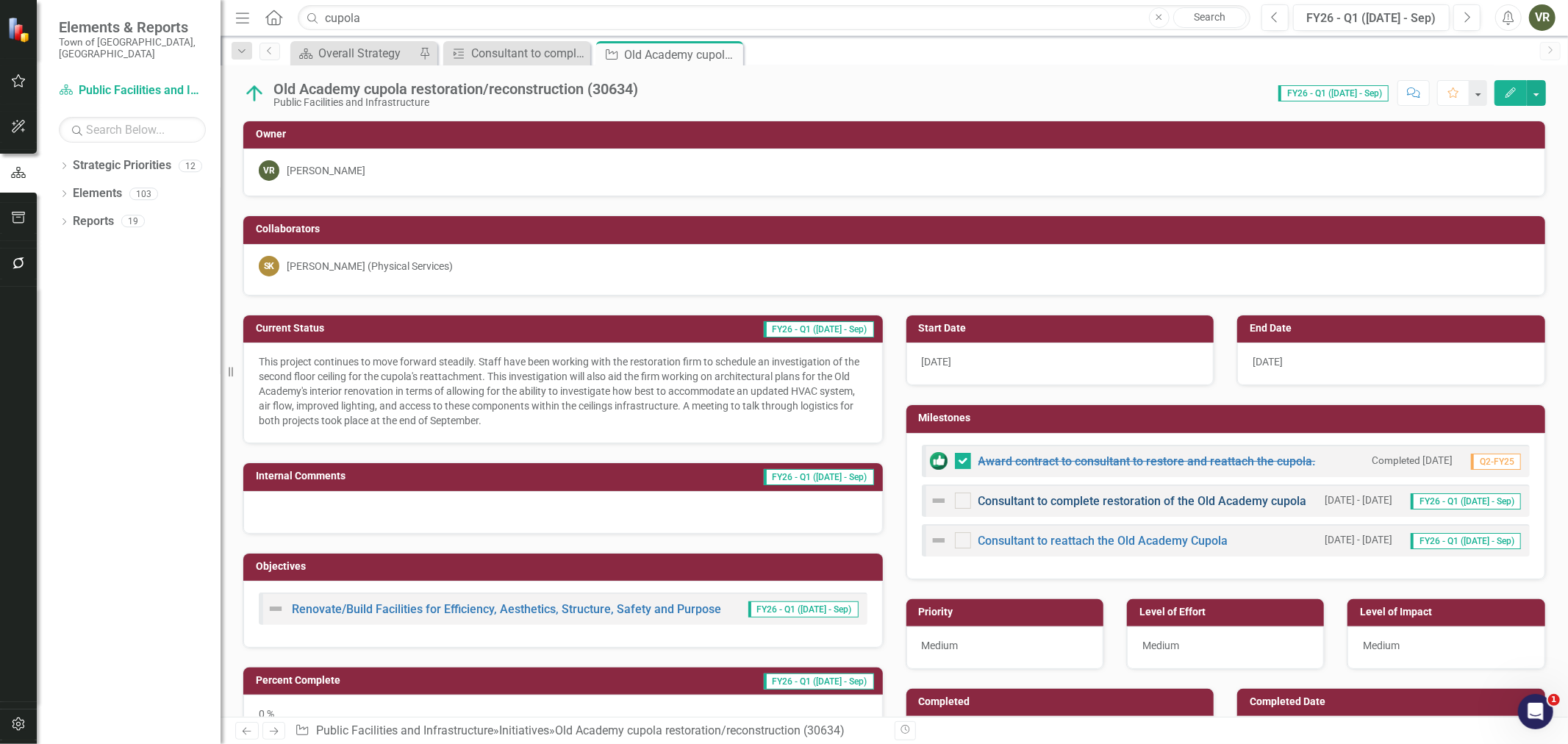
click at [1004, 502] on link "Consultant to complete restoration of the Old Academy cupola" at bounding box center [1143, 501] width 328 height 14
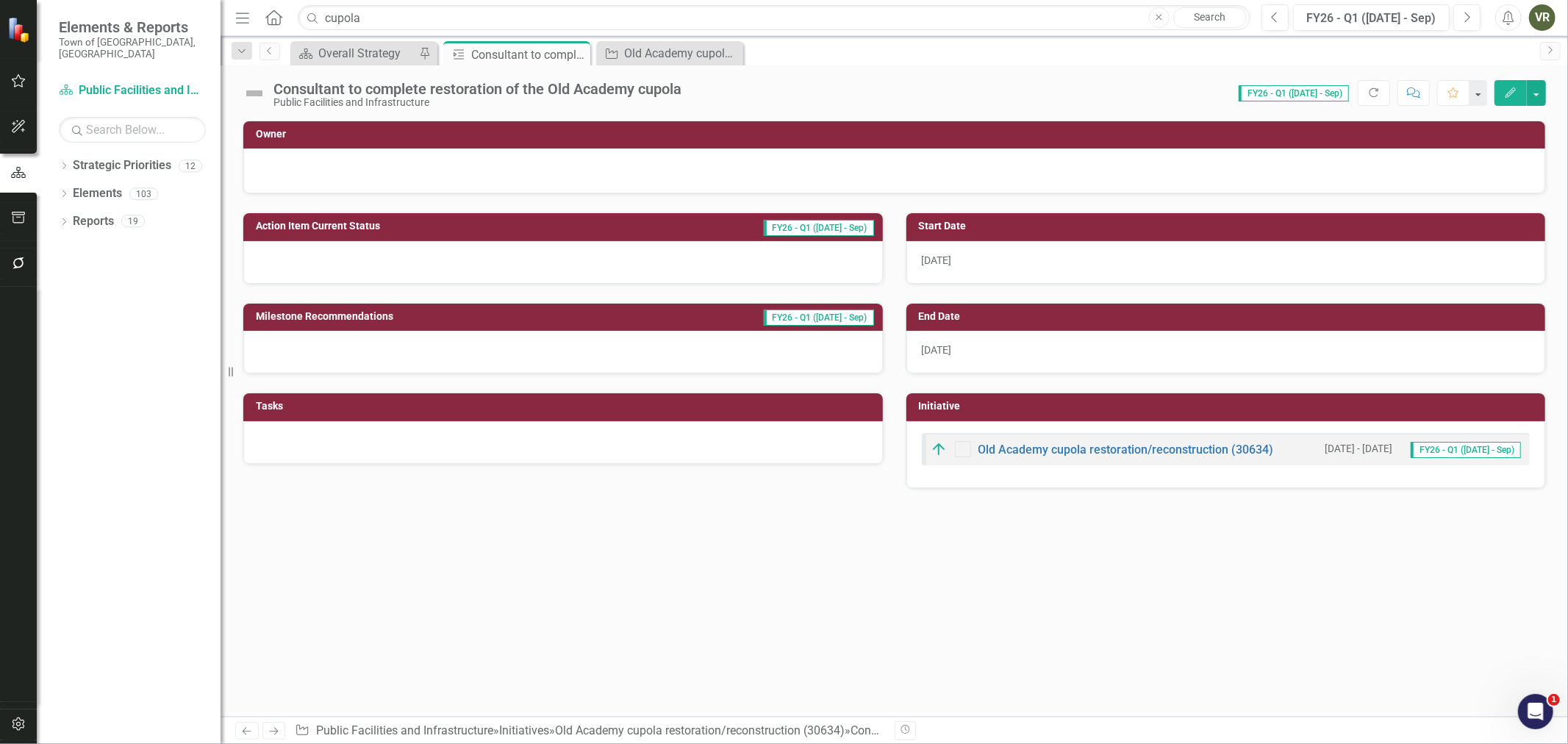
click at [1000, 350] on div "[DATE]" at bounding box center [1225, 353] width 640 height 43
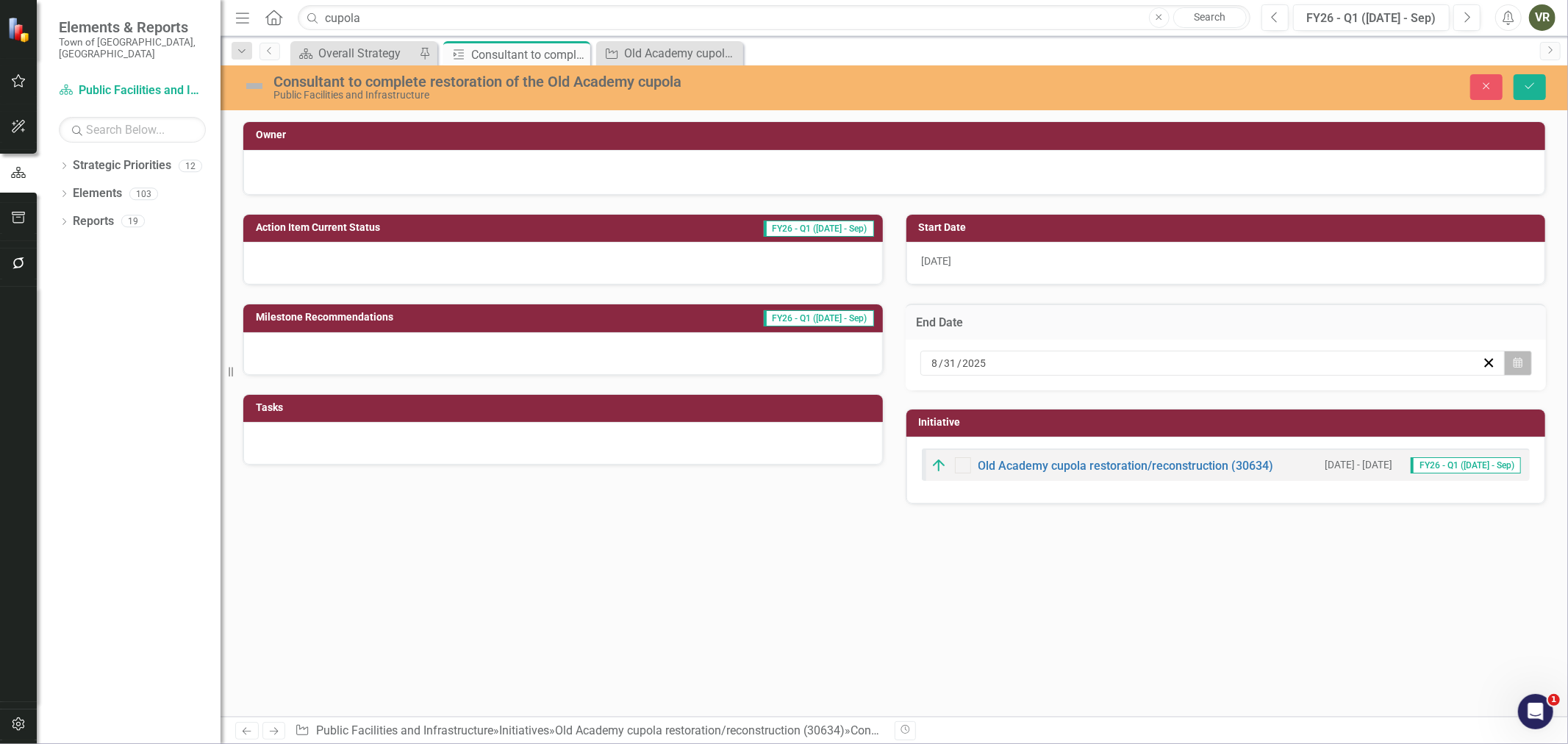
click at [1527, 366] on button "Calendar" at bounding box center [1518, 363] width 28 height 25
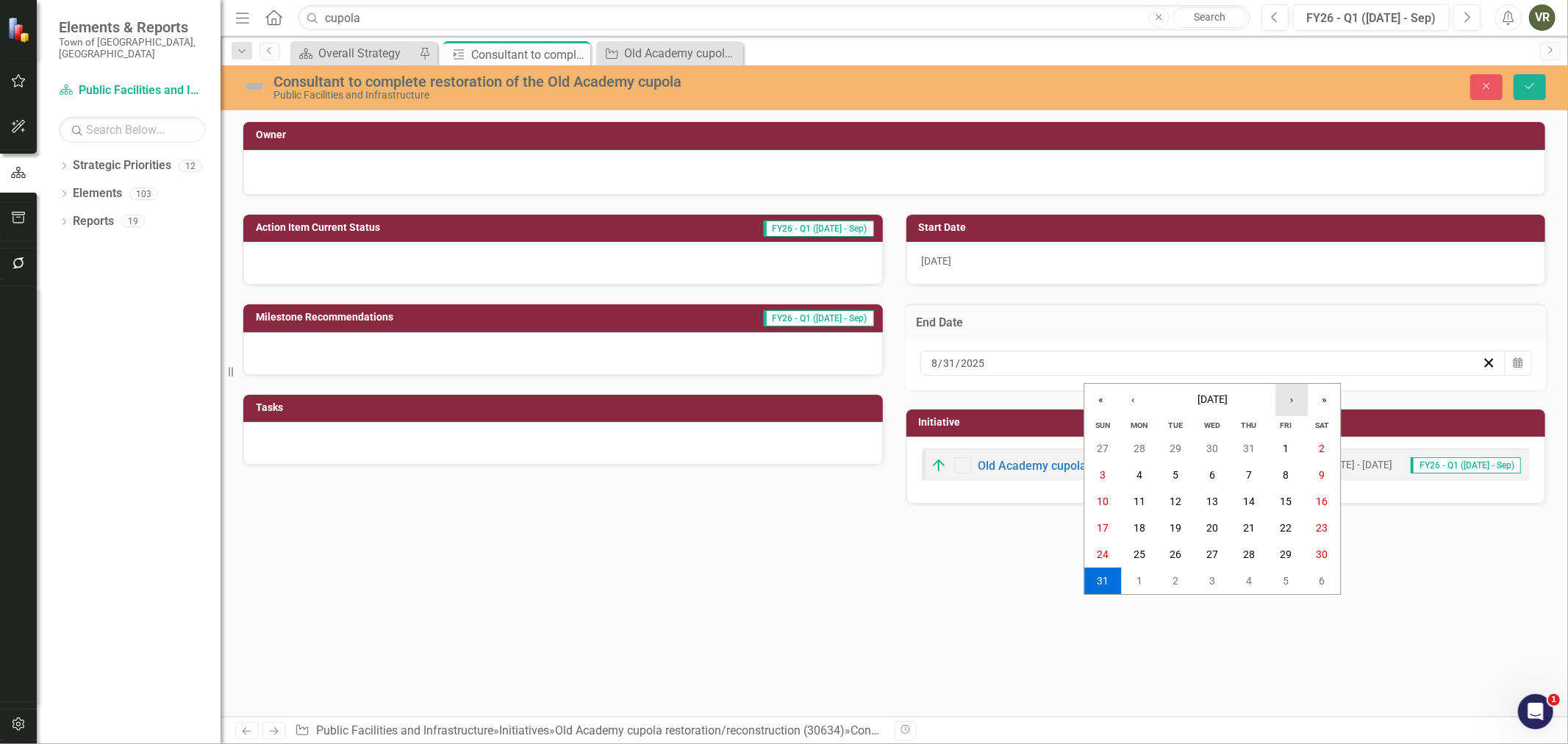
click at [1292, 397] on button "›" at bounding box center [1292, 400] width 32 height 32
click at [1294, 401] on button "›" at bounding box center [1292, 400] width 32 height 32
click at [1211, 559] on abbr "31" at bounding box center [1212, 554] width 12 height 12
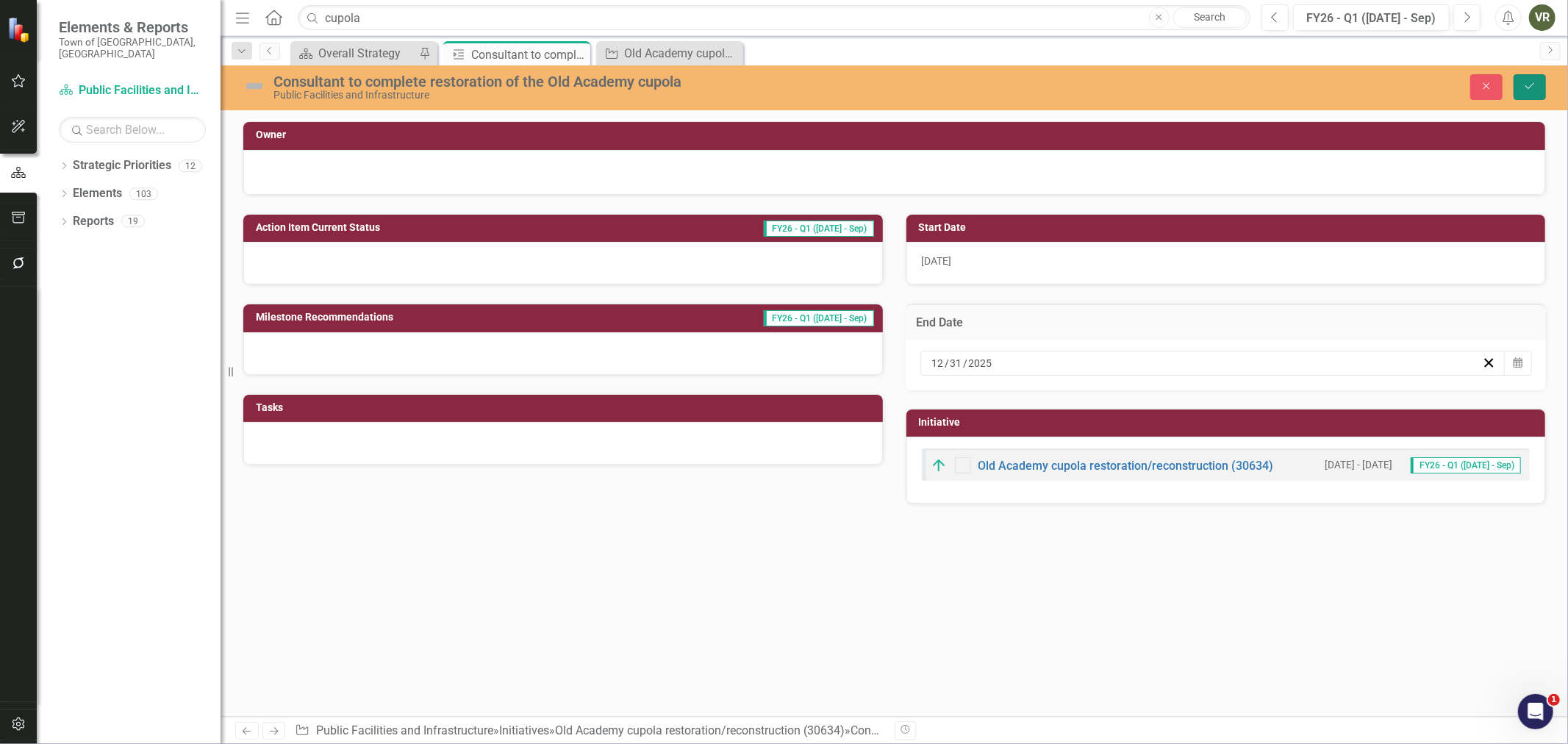
click at [1523, 78] on button "Save" at bounding box center [1529, 87] width 32 height 26
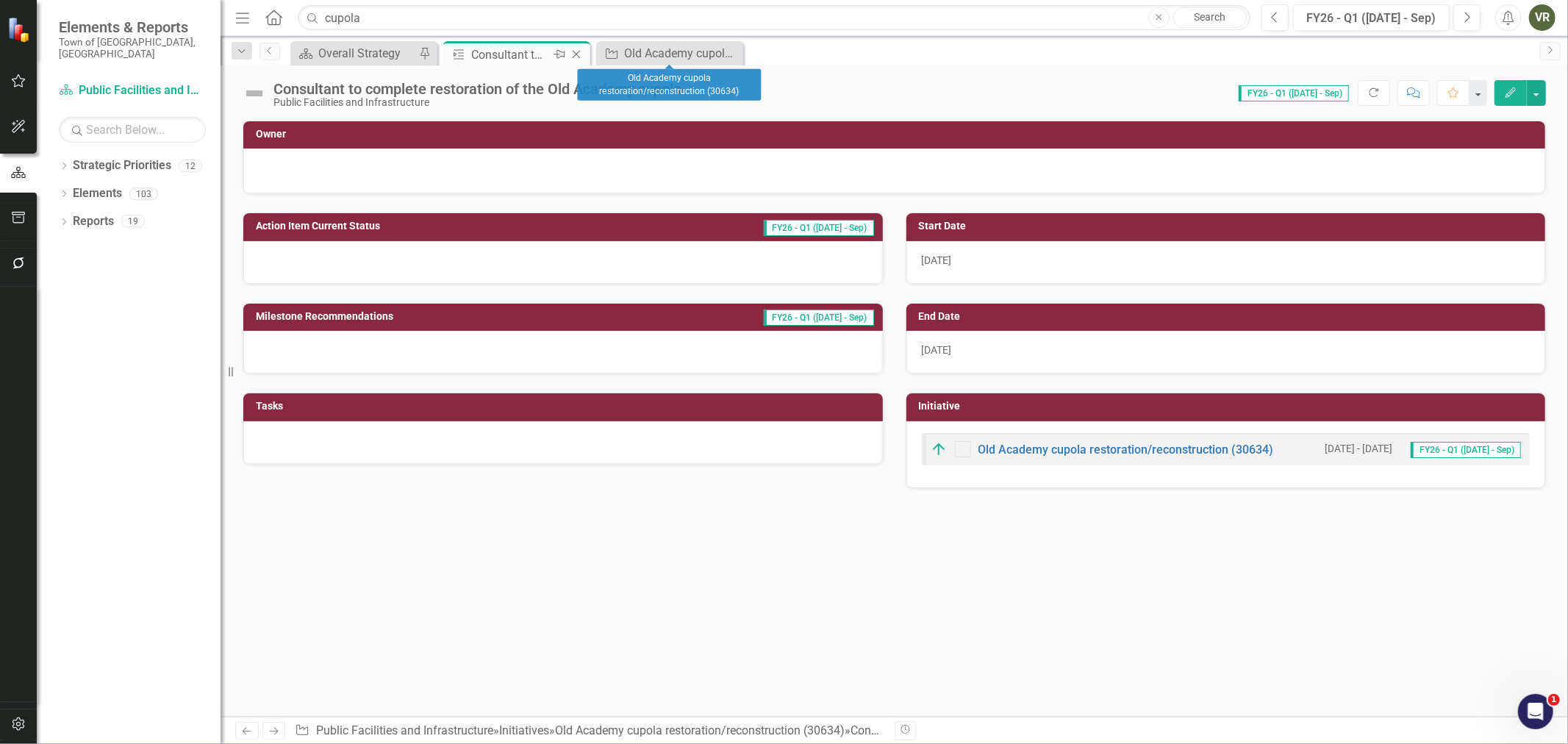
click at [575, 50] on icon "Close" at bounding box center [577, 55] width 15 height 12
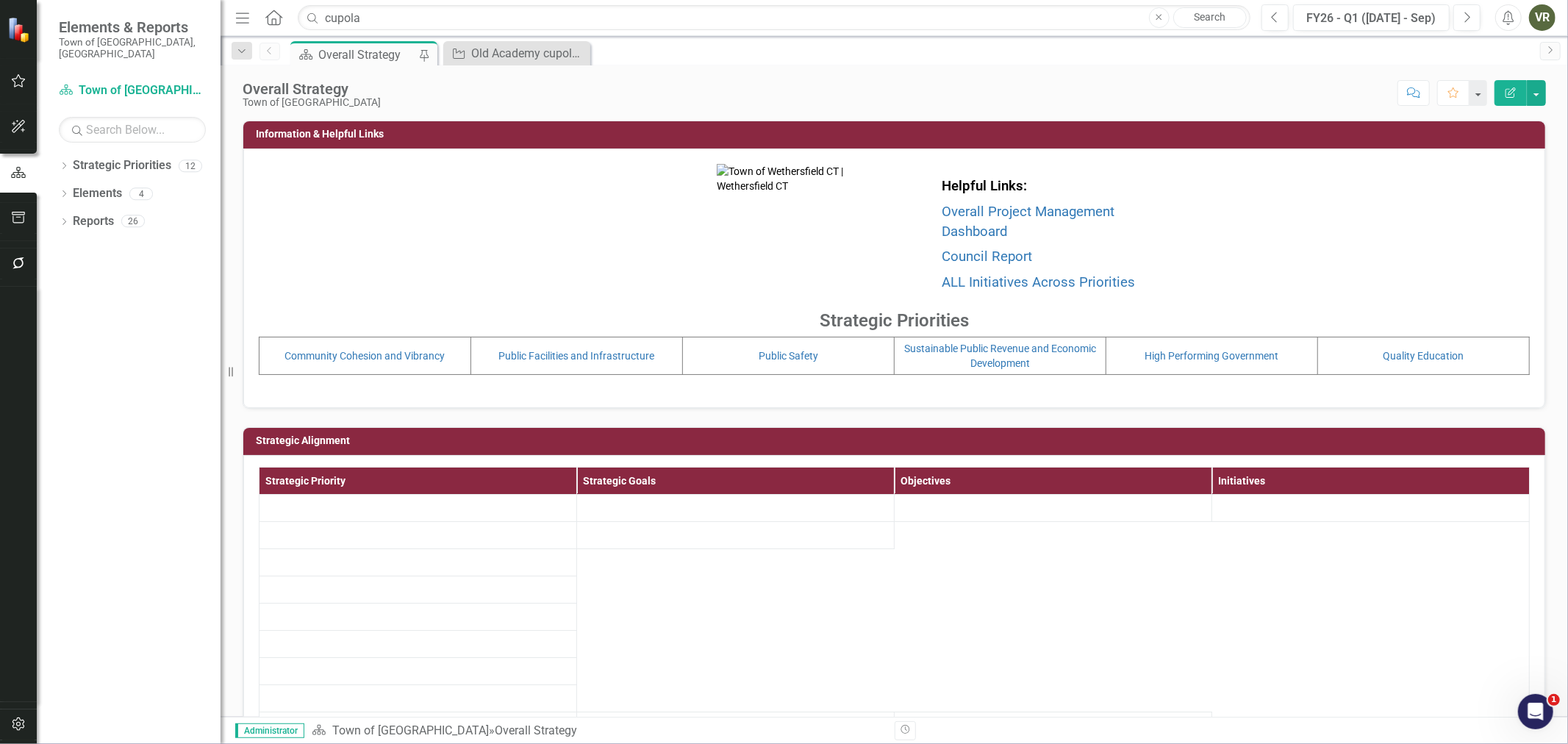
scroll to position [82, 0]
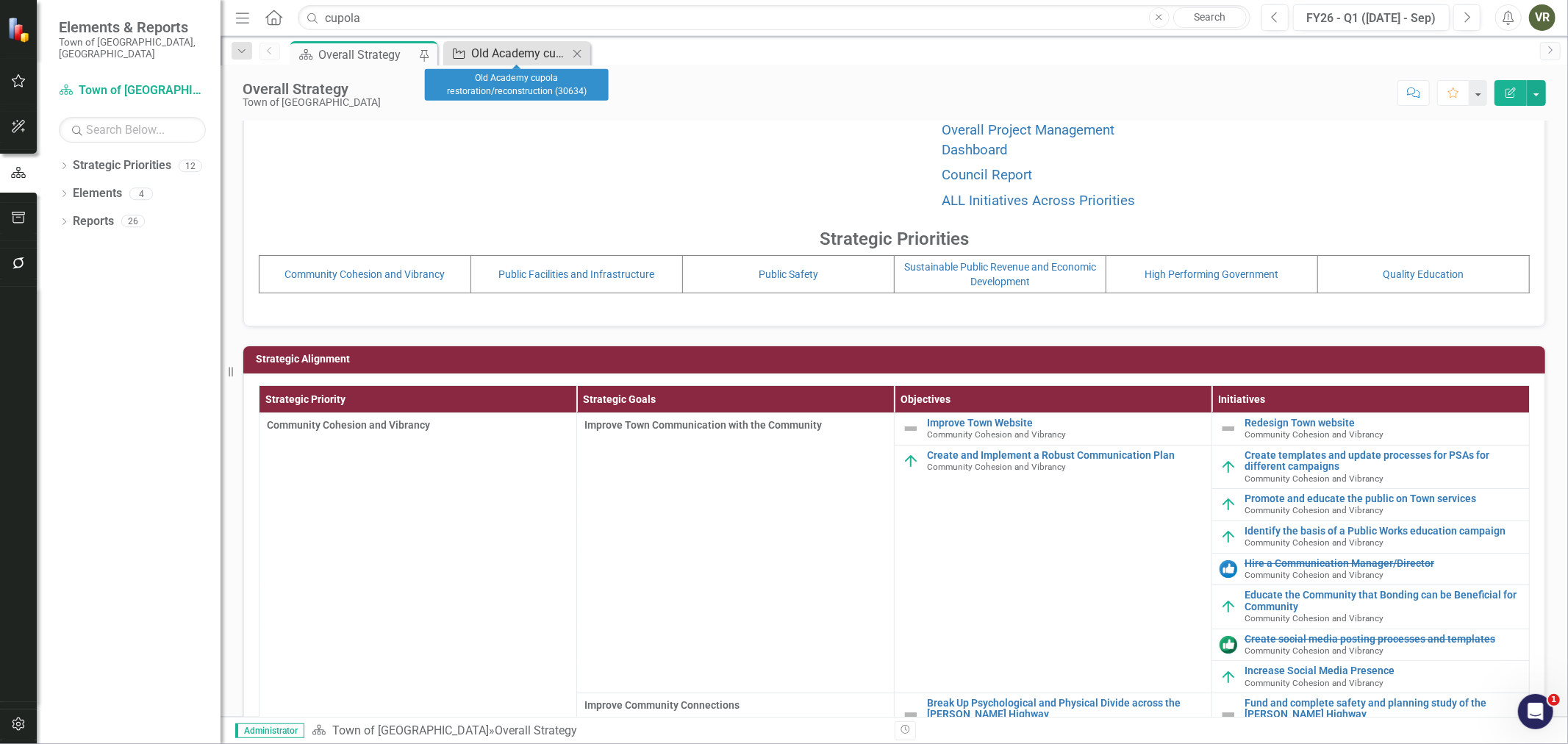
click at [554, 59] on div "Old Academy cupola restoration/reconstruction (30634)" at bounding box center [520, 53] width 97 height 18
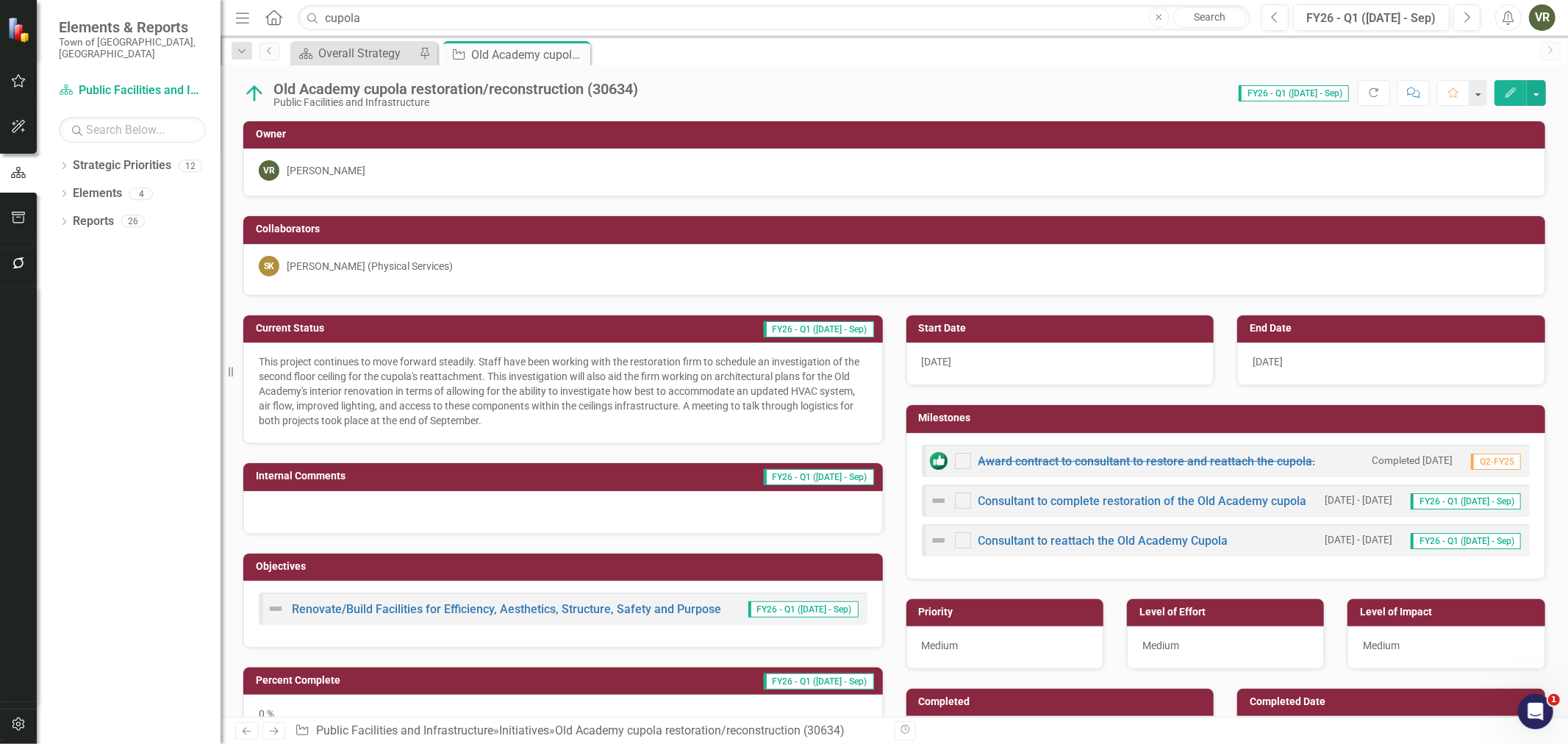
checkbox input "true"
click at [1150, 535] on div "Consultant to reattach the Old Academy Cupola" at bounding box center [1079, 540] width 299 height 17
click at [1150, 535] on link "Consultant to reattach the Old Academy Cupola" at bounding box center [1104, 540] width 250 height 14
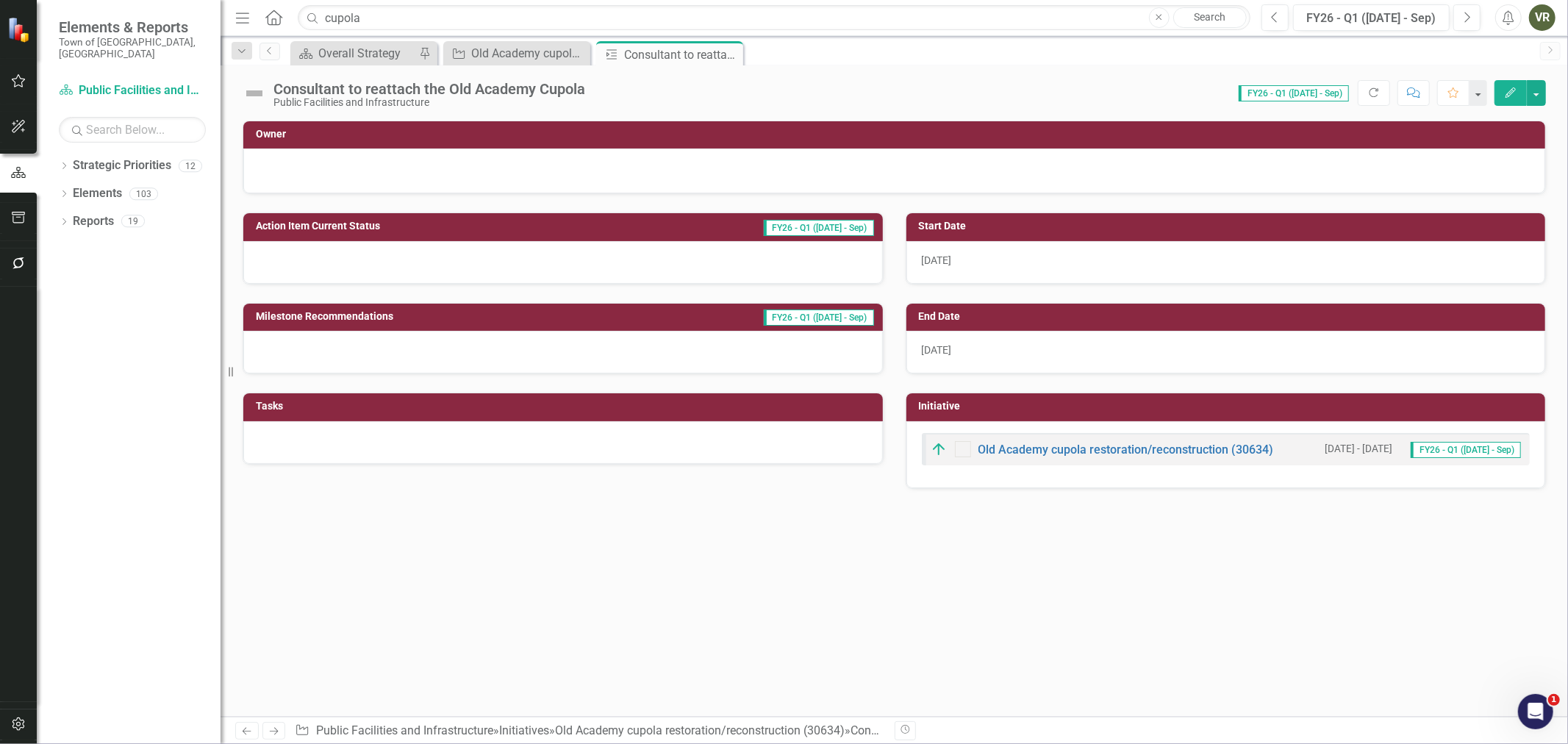
click at [1020, 351] on div "[DATE]" at bounding box center [1225, 353] width 640 height 43
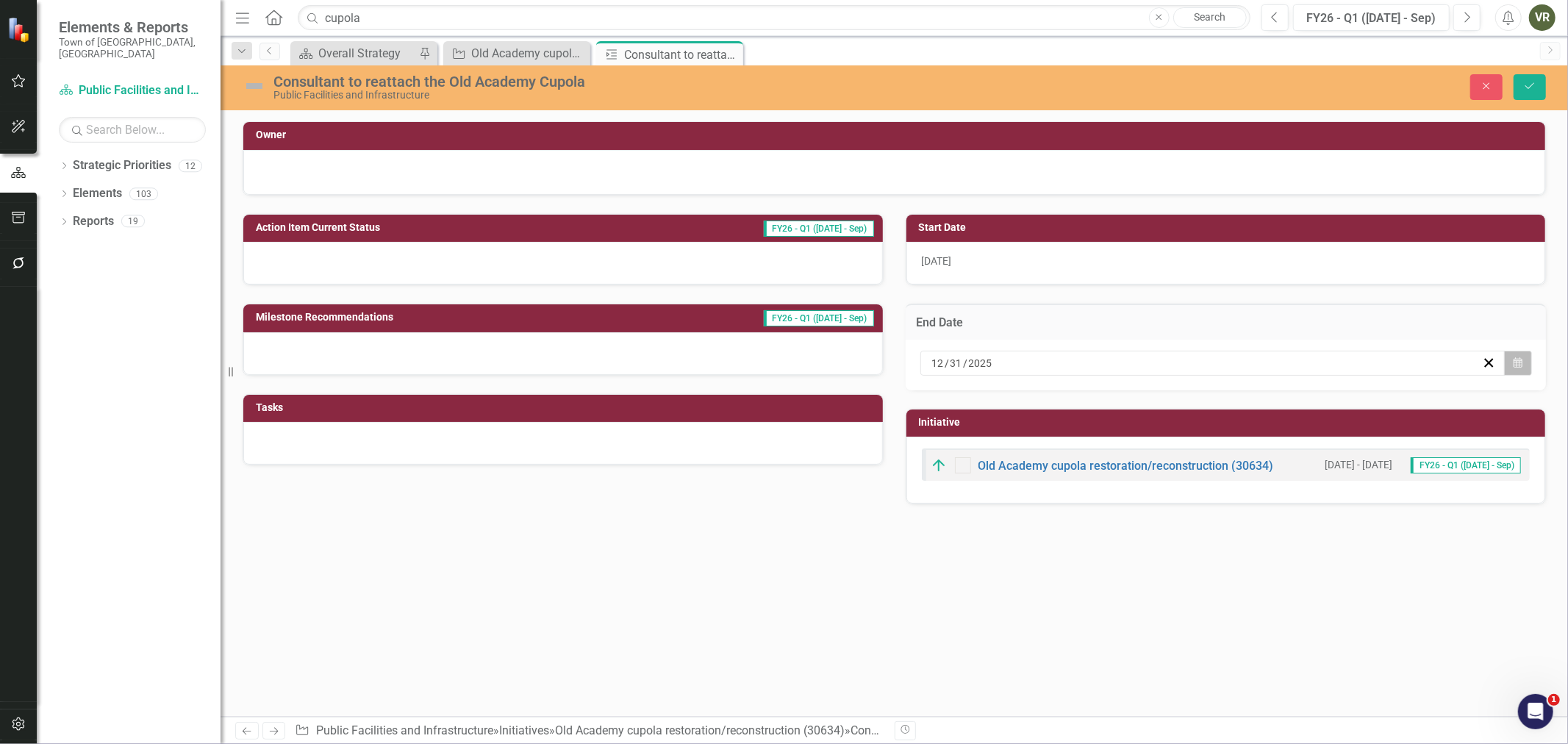
click at [1522, 360] on icon "button" at bounding box center [1518, 362] width 9 height 10
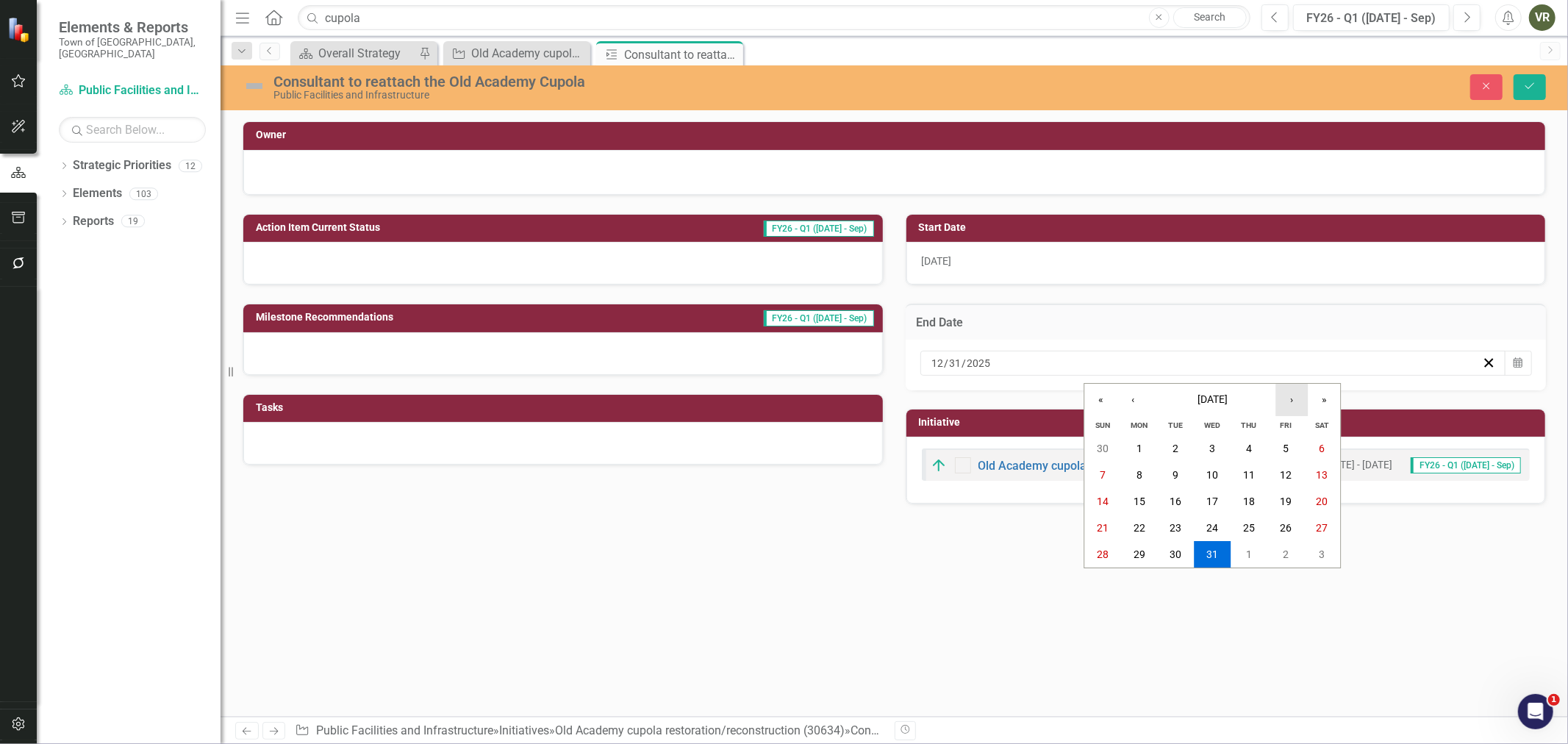
click at [1276, 400] on button "›" at bounding box center [1292, 400] width 32 height 32
click at [1283, 398] on button "›" at bounding box center [1292, 400] width 32 height 32
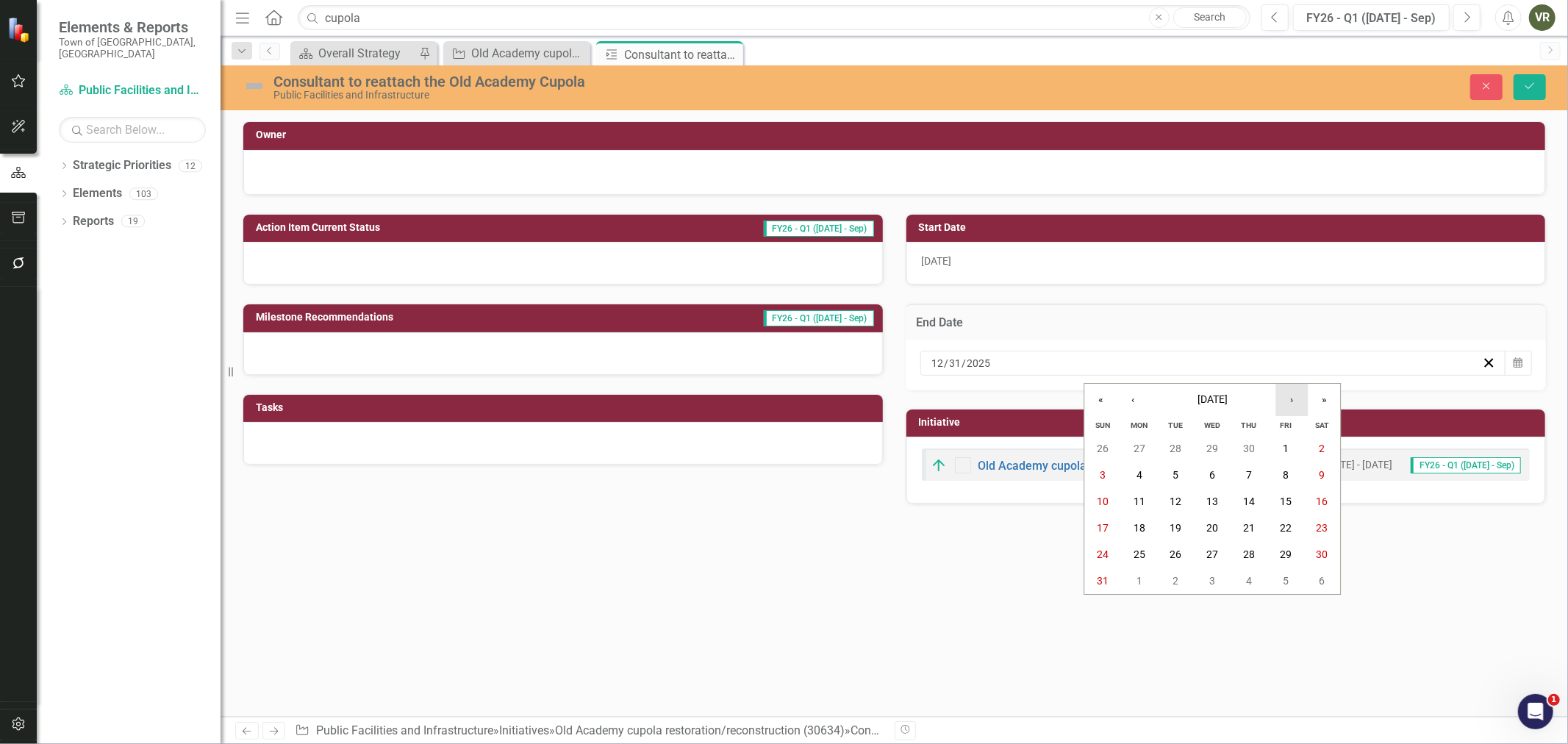
click at [1283, 398] on button "›" at bounding box center [1292, 400] width 32 height 32
click at [1186, 551] on button "30" at bounding box center [1176, 554] width 36 height 26
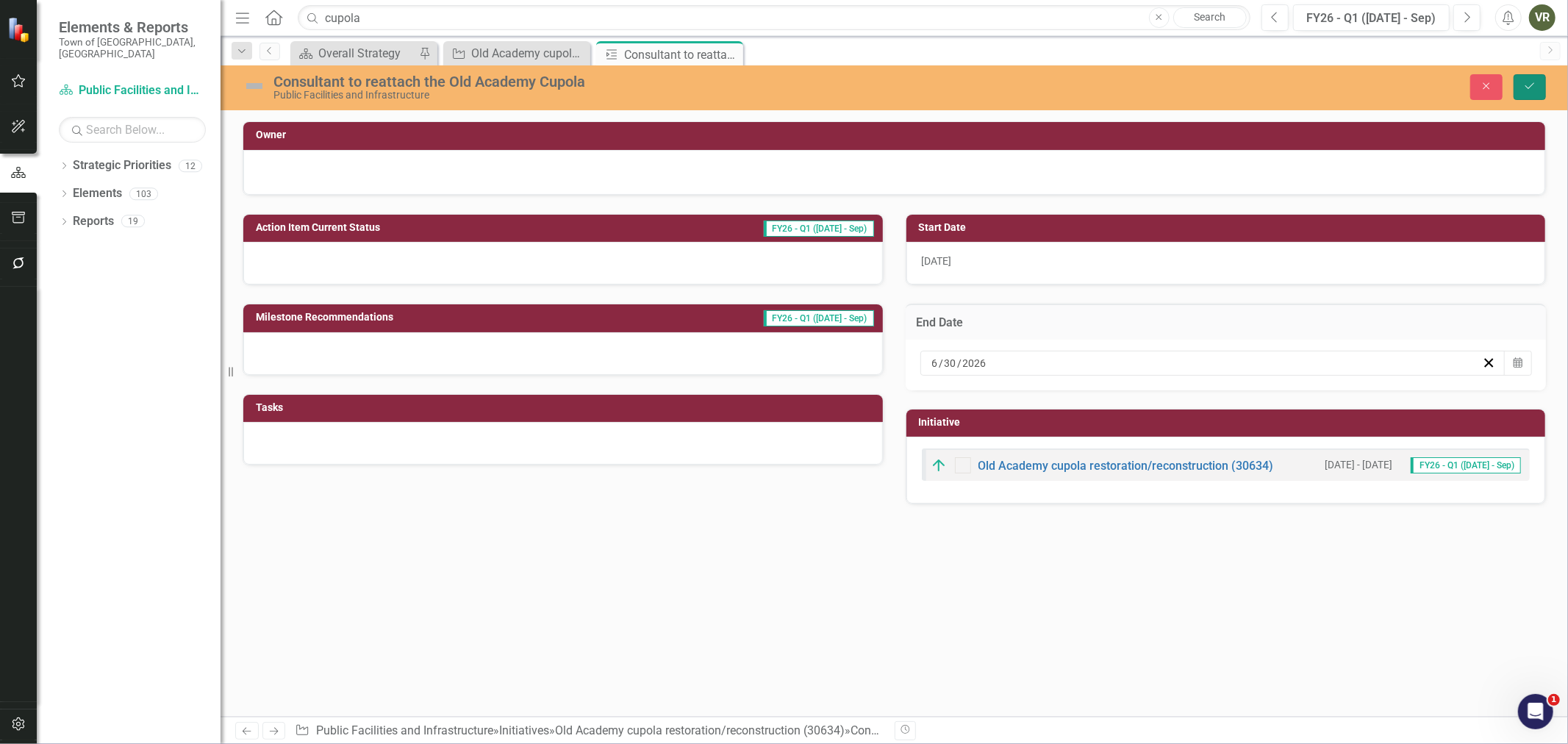
click at [1534, 83] on icon "Save" at bounding box center [1530, 86] width 13 height 10
